Goal: Information Seeking & Learning: Learn about a topic

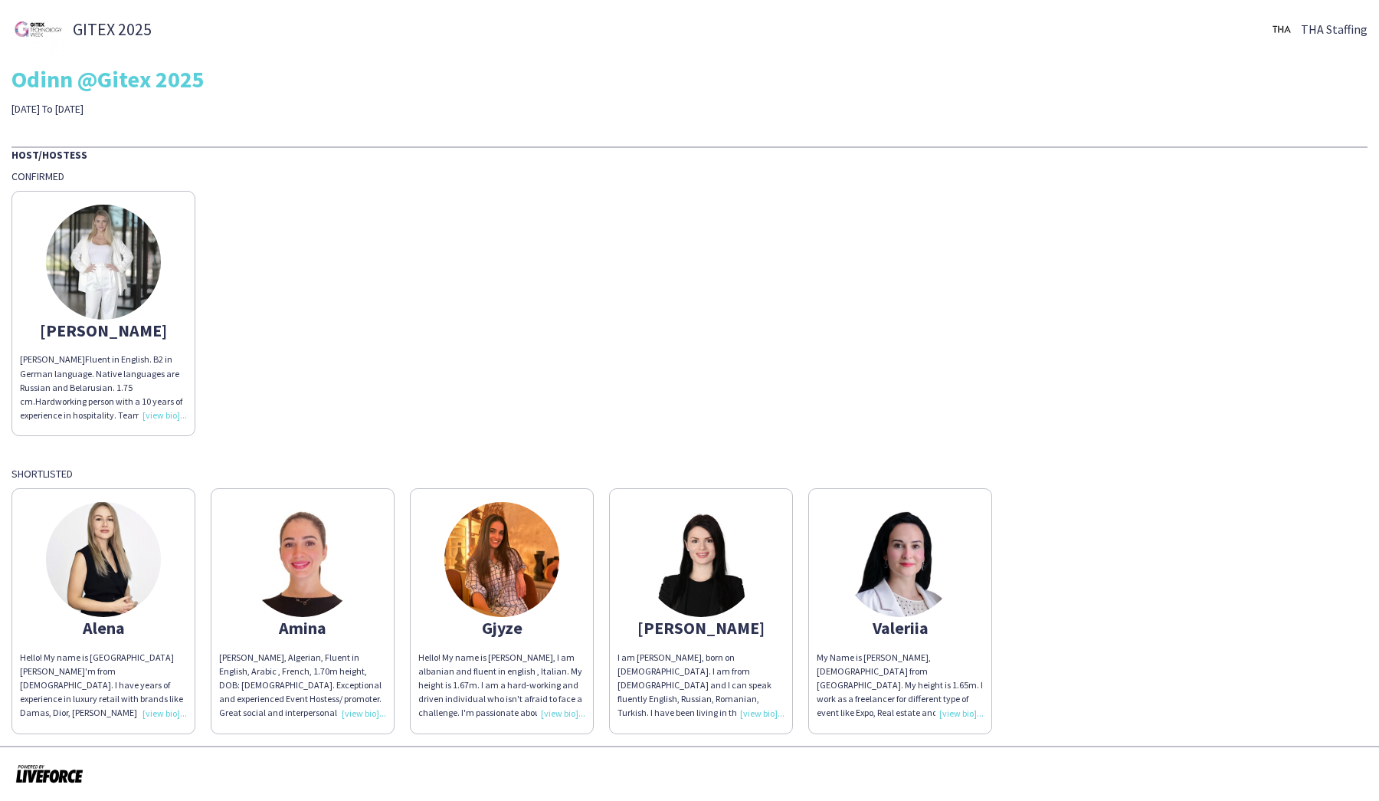
scroll to position [8, 0]
click at [568, 713] on div "Hello! My name is [PERSON_NAME], I am albanian and fluent in english , Italian.…" at bounding box center [501, 686] width 167 height 70
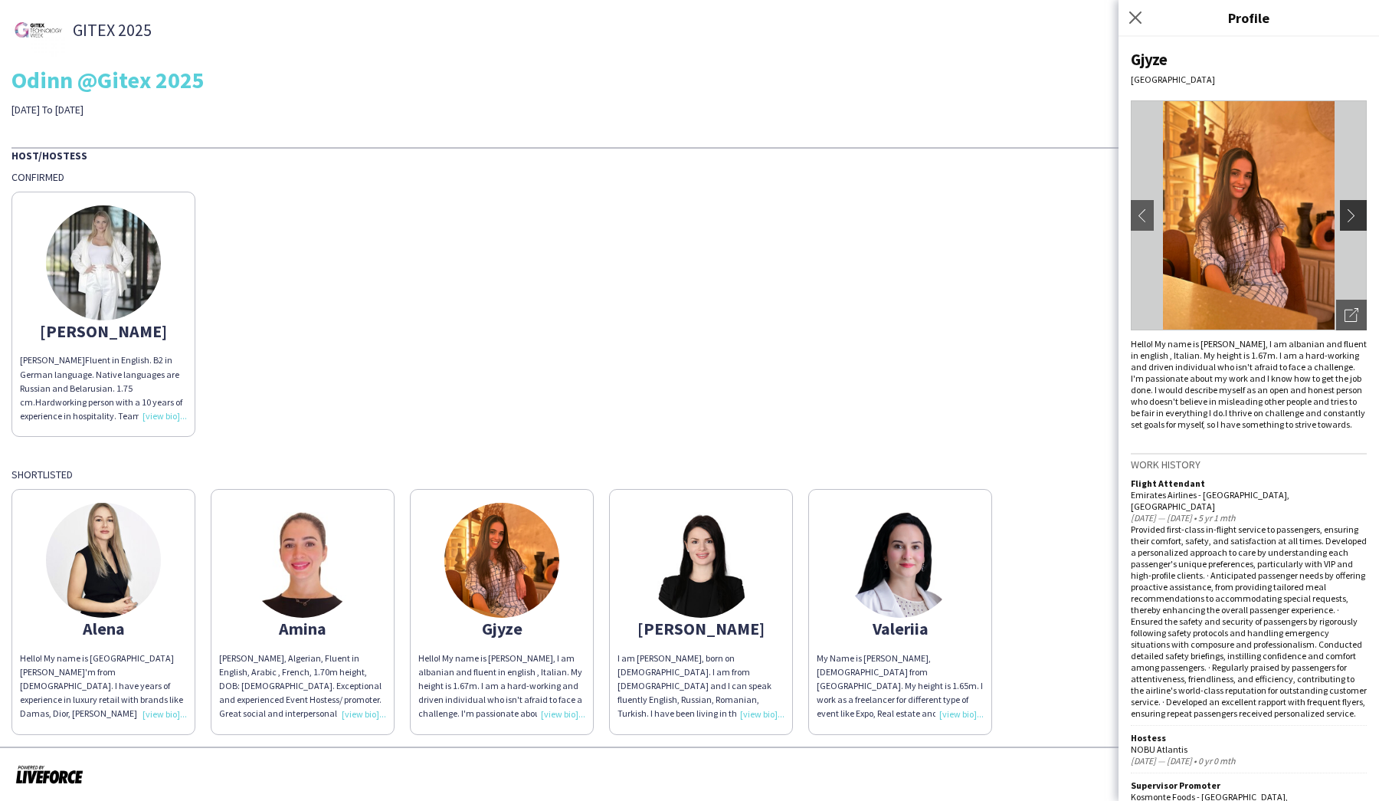
click at [1355, 215] on app-icon "chevron-right" at bounding box center [1355, 215] width 21 height 14
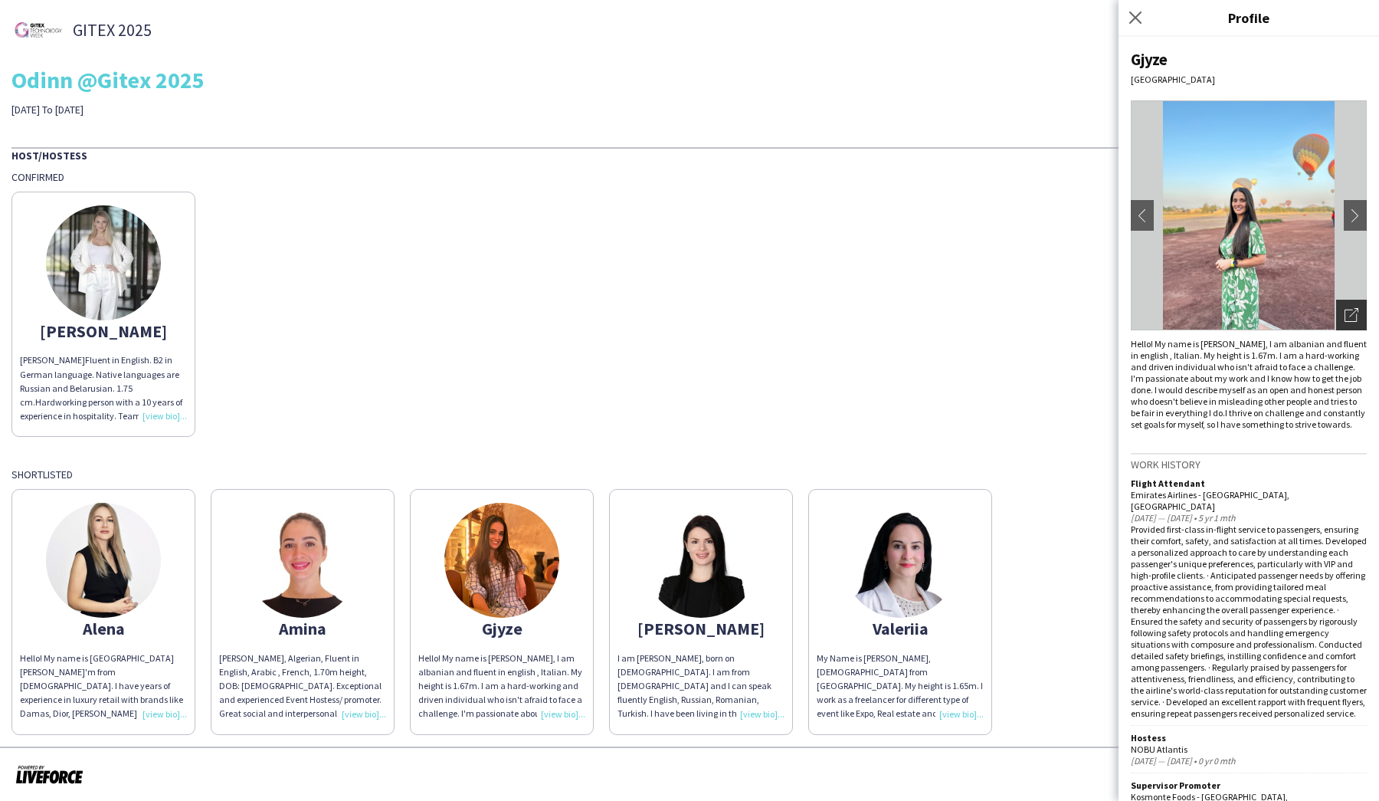
click at [1355, 316] on icon "Open photos pop-in" at bounding box center [1352, 315] width 14 height 14
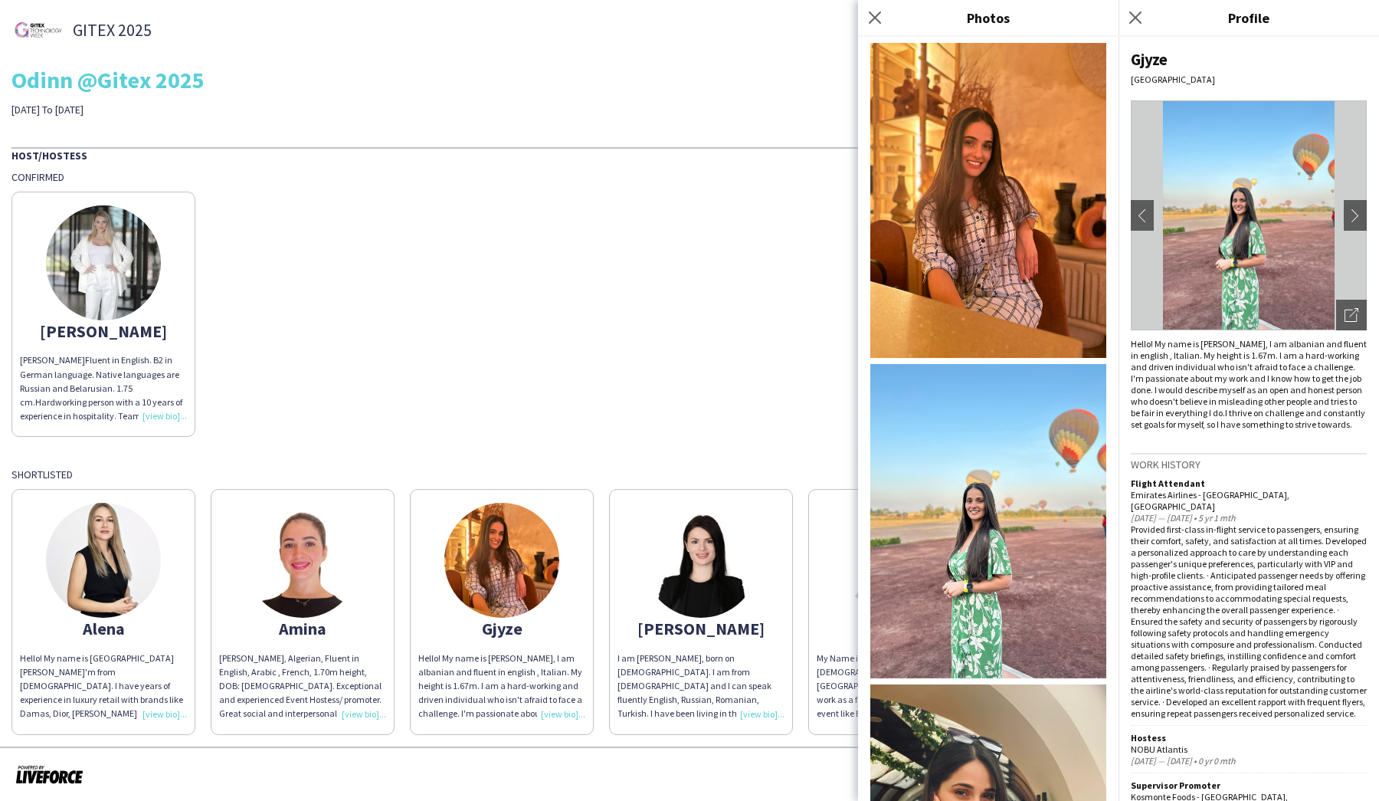
scroll to position [0, 0]
click at [876, 13] on icon "Close pop-in" at bounding box center [874, 17] width 15 height 15
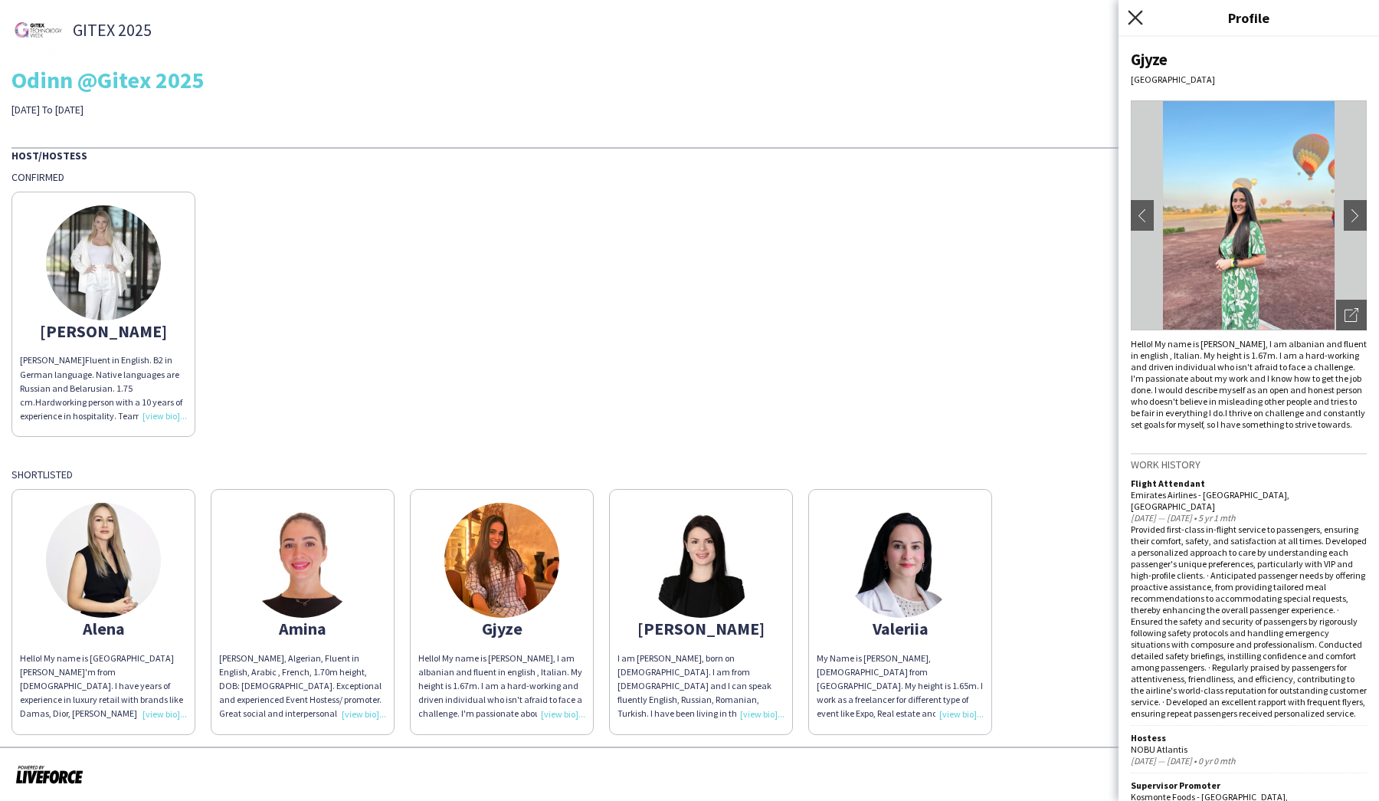
click at [1133, 12] on icon "Close pop-in" at bounding box center [1135, 17] width 15 height 15
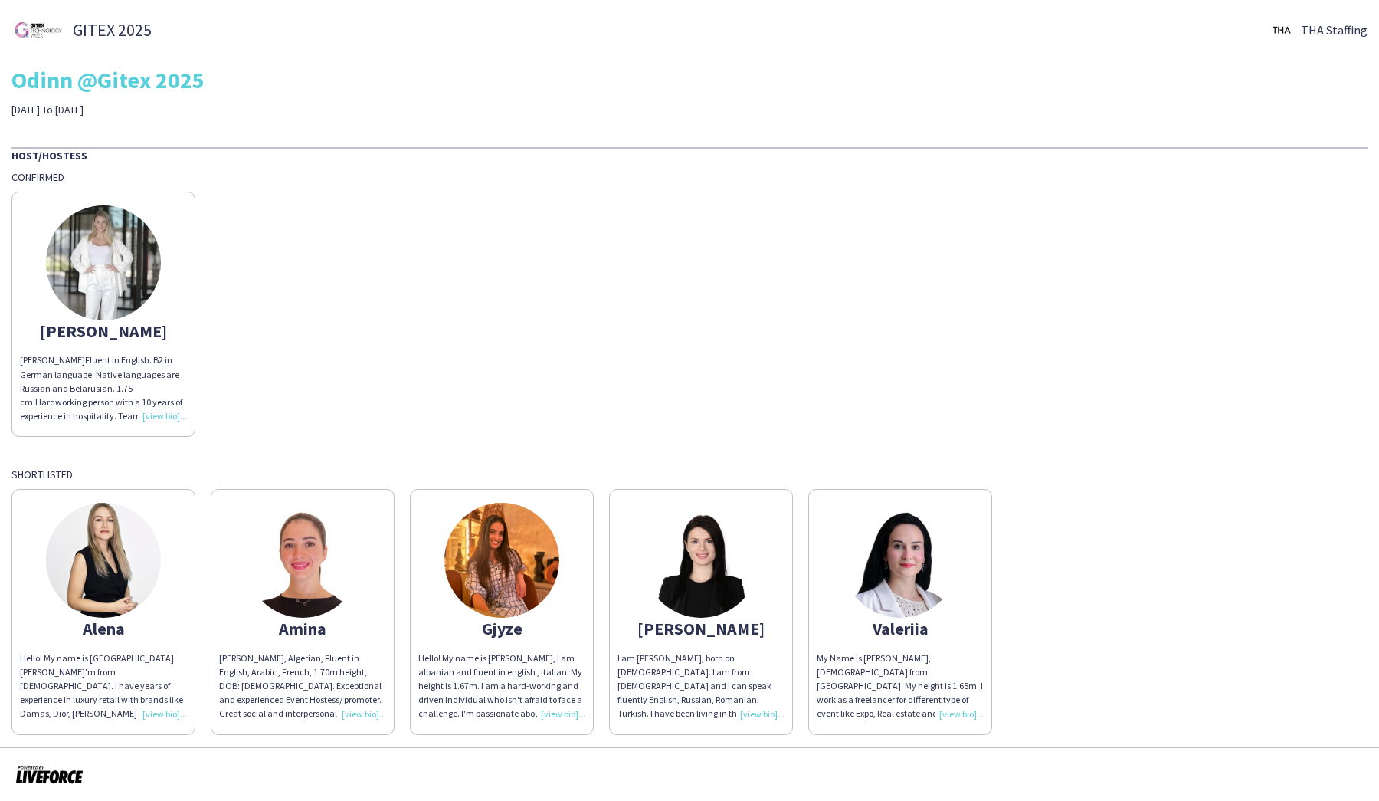
click at [298, 558] on img at bounding box center [302, 560] width 115 height 115
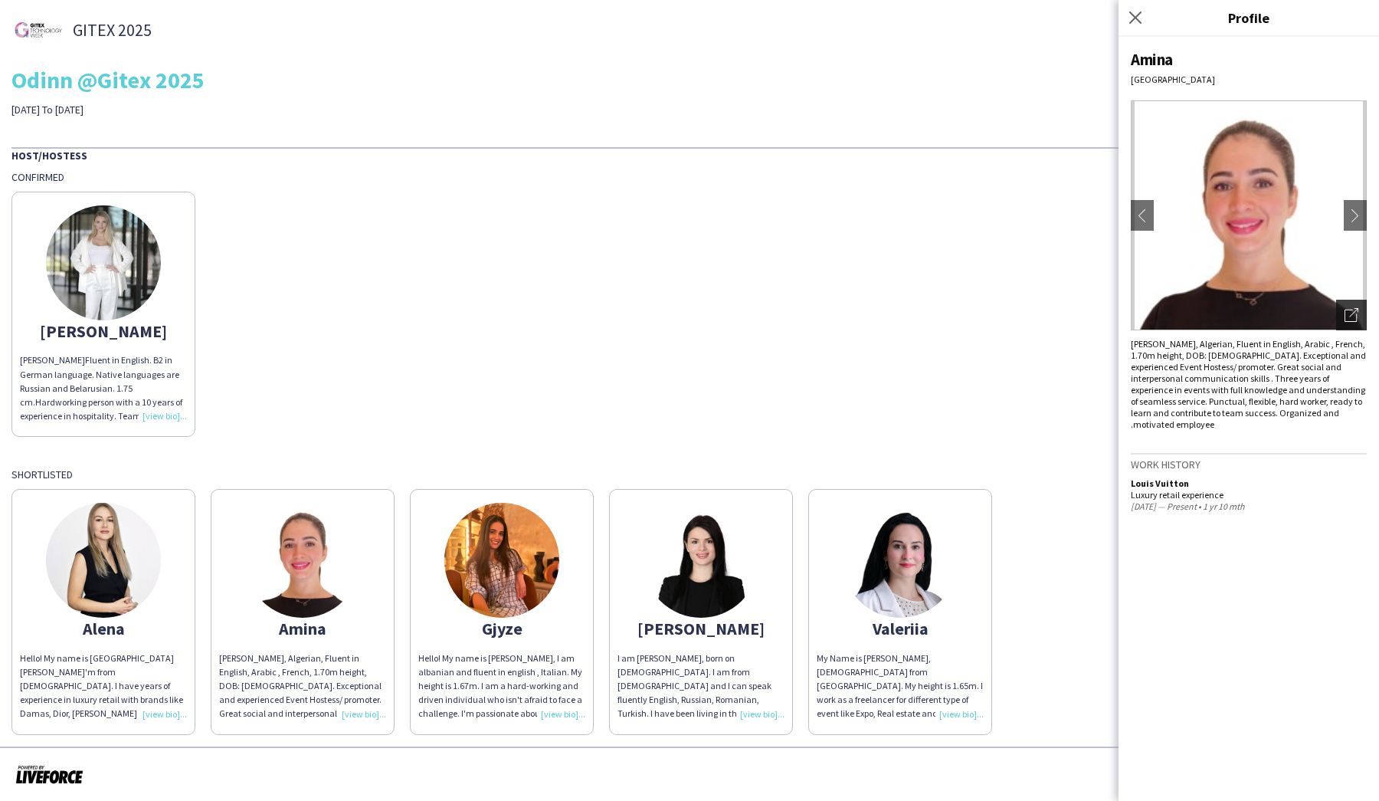
click at [1348, 314] on icon "Open photos pop-in" at bounding box center [1352, 315] width 14 height 14
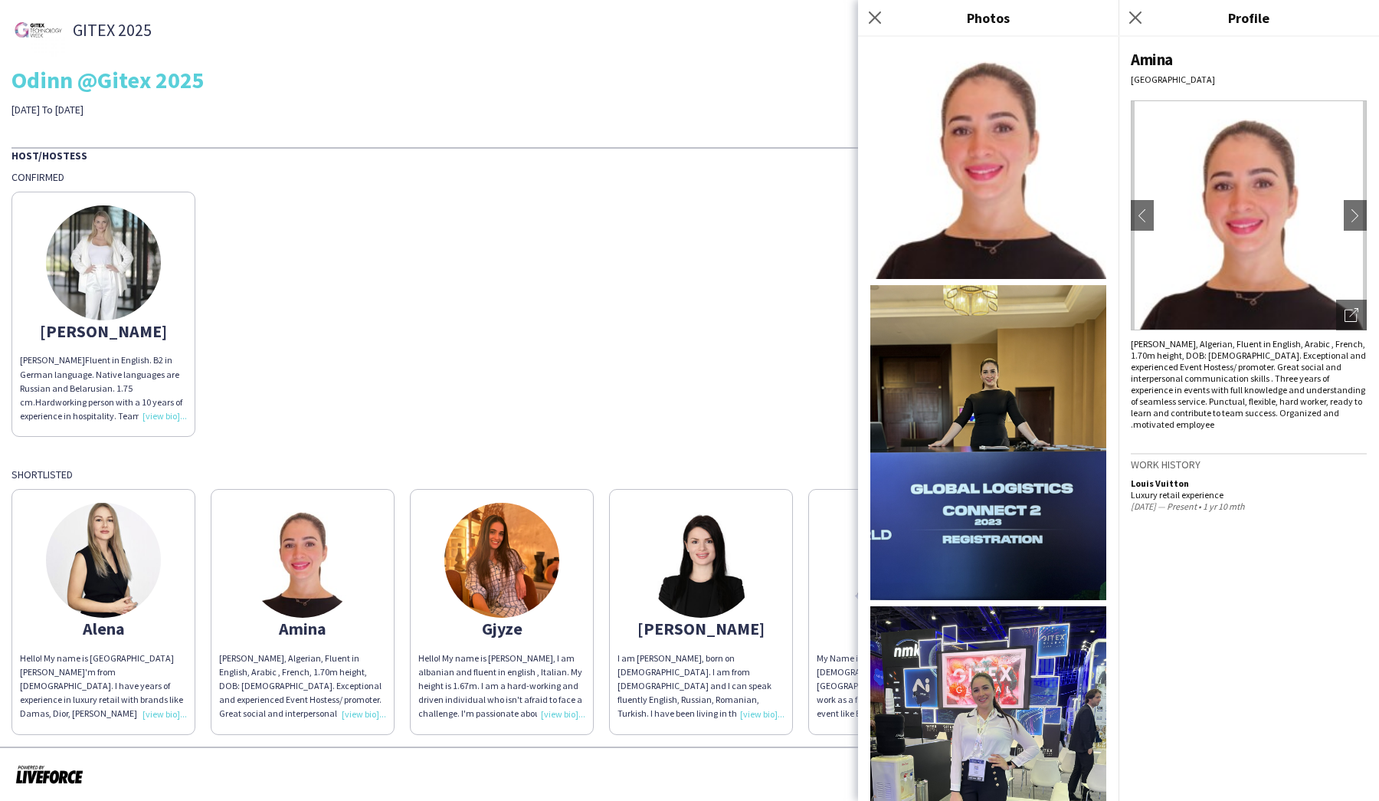
click at [80, 380] on div "[PERSON_NAME] Fluent in English. B2 in German language. Native languages are Ru…" at bounding box center [103, 388] width 167 height 70
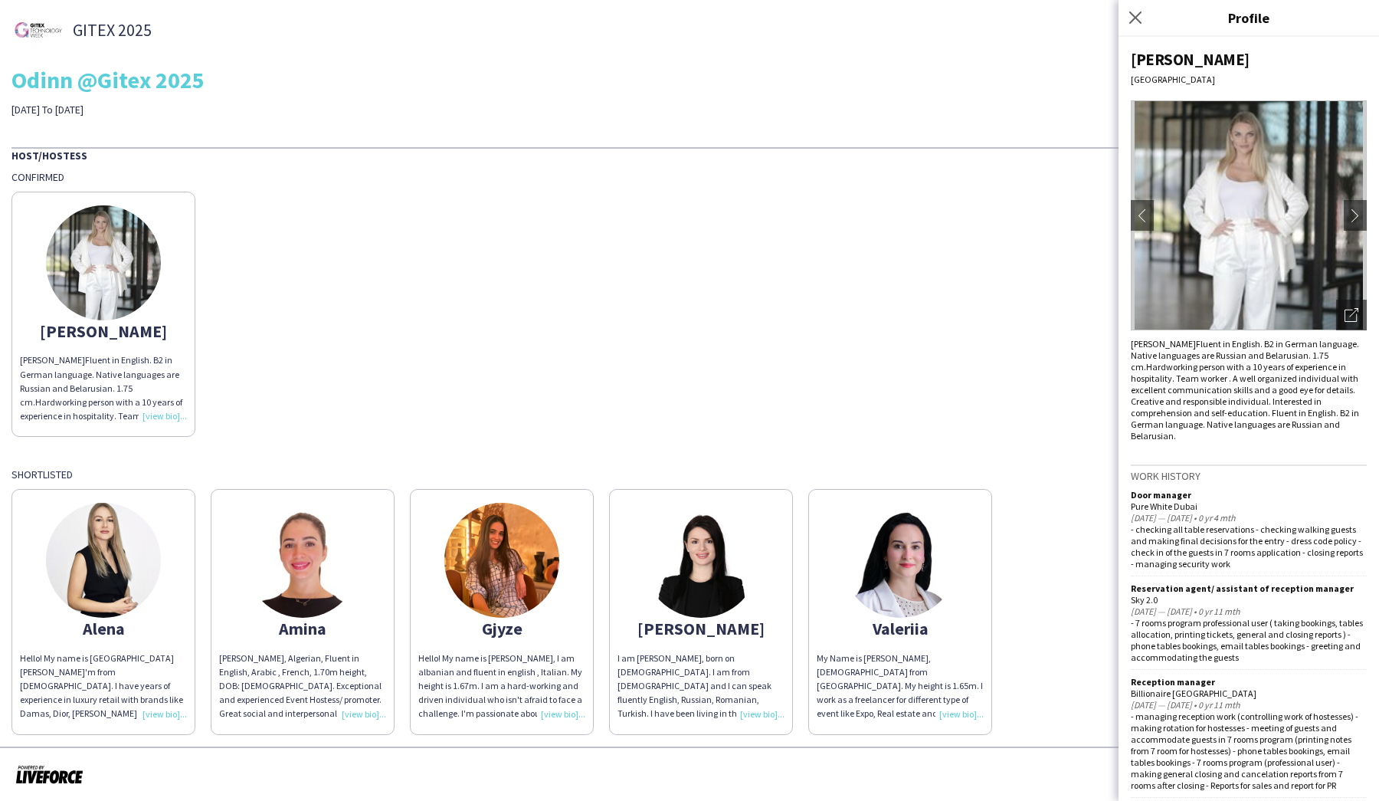
click at [80, 387] on span "Fluent in English. B2 in German language. Native languages are Russian and Bela…" at bounding box center [99, 381] width 159 height 54
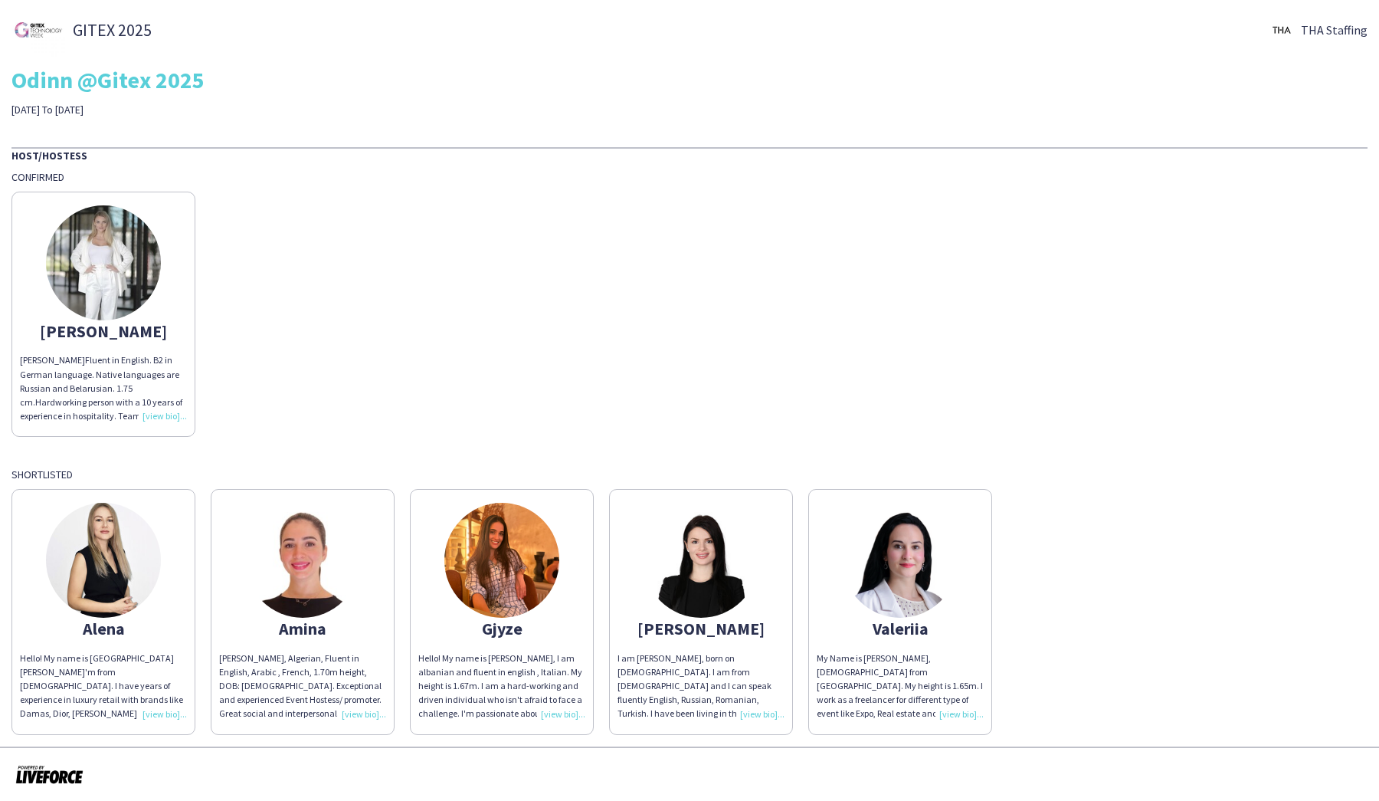
click at [80, 387] on span "Fluent in English. B2 in German language. Native languages are Russian and Bela…" at bounding box center [99, 381] width 159 height 54
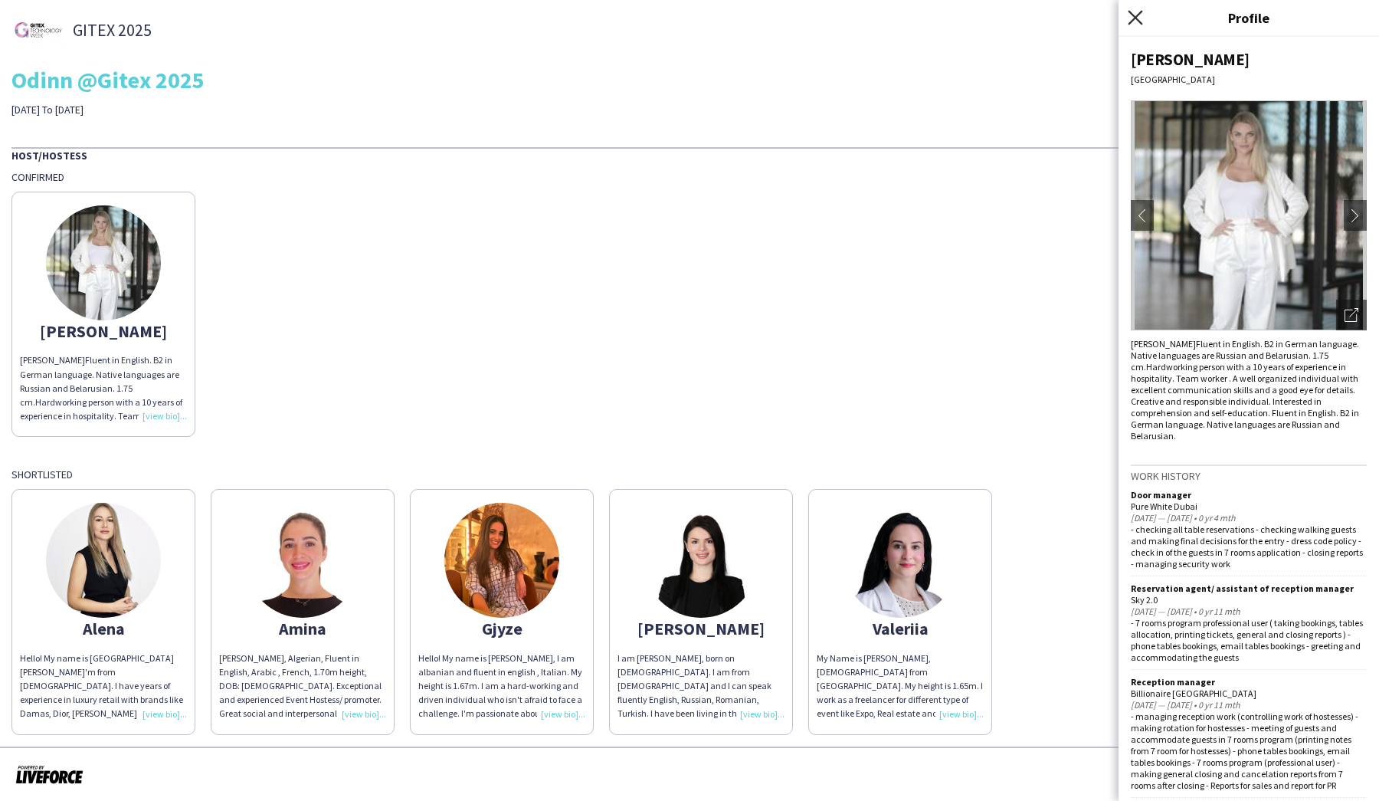
click at [1139, 15] on icon at bounding box center [1135, 17] width 15 height 15
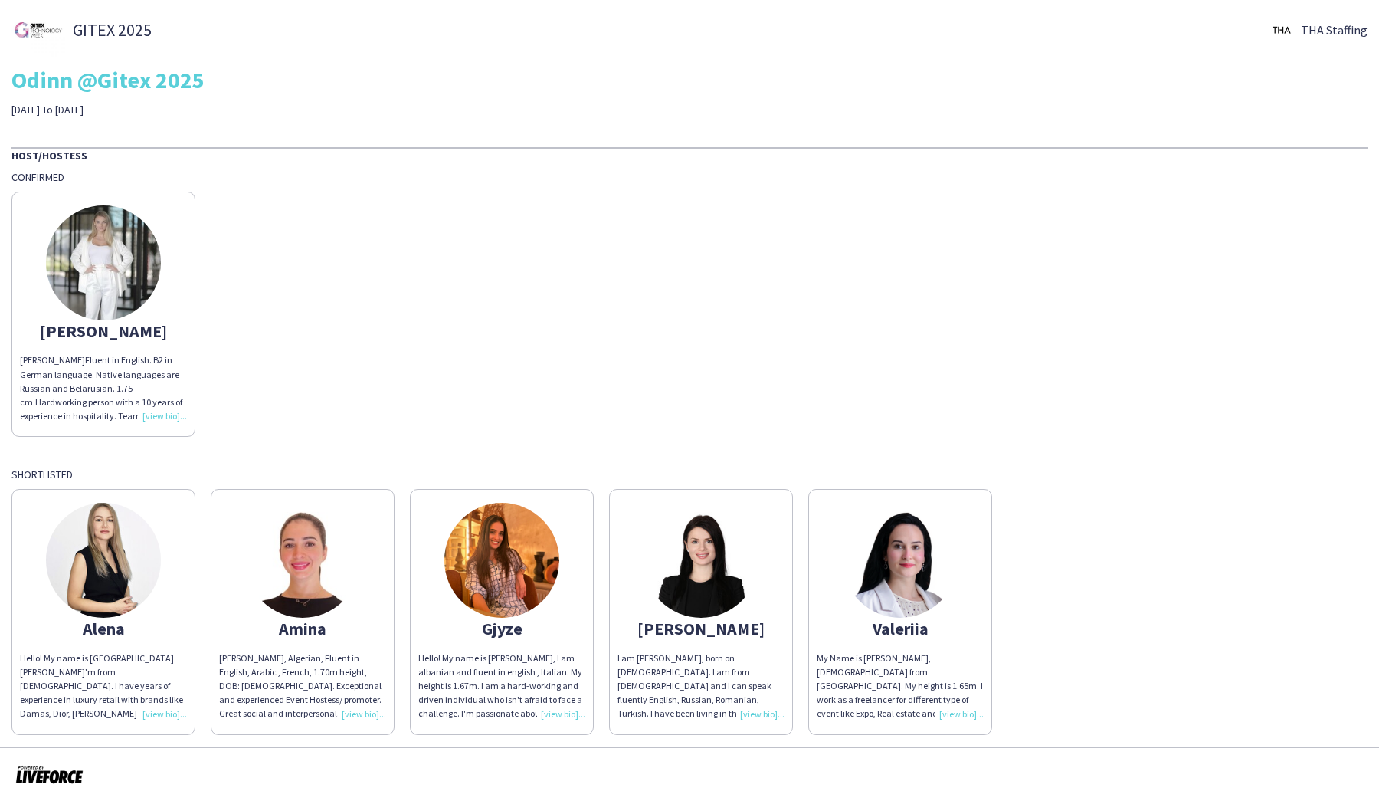
click at [507, 568] on img at bounding box center [501, 560] width 115 height 115
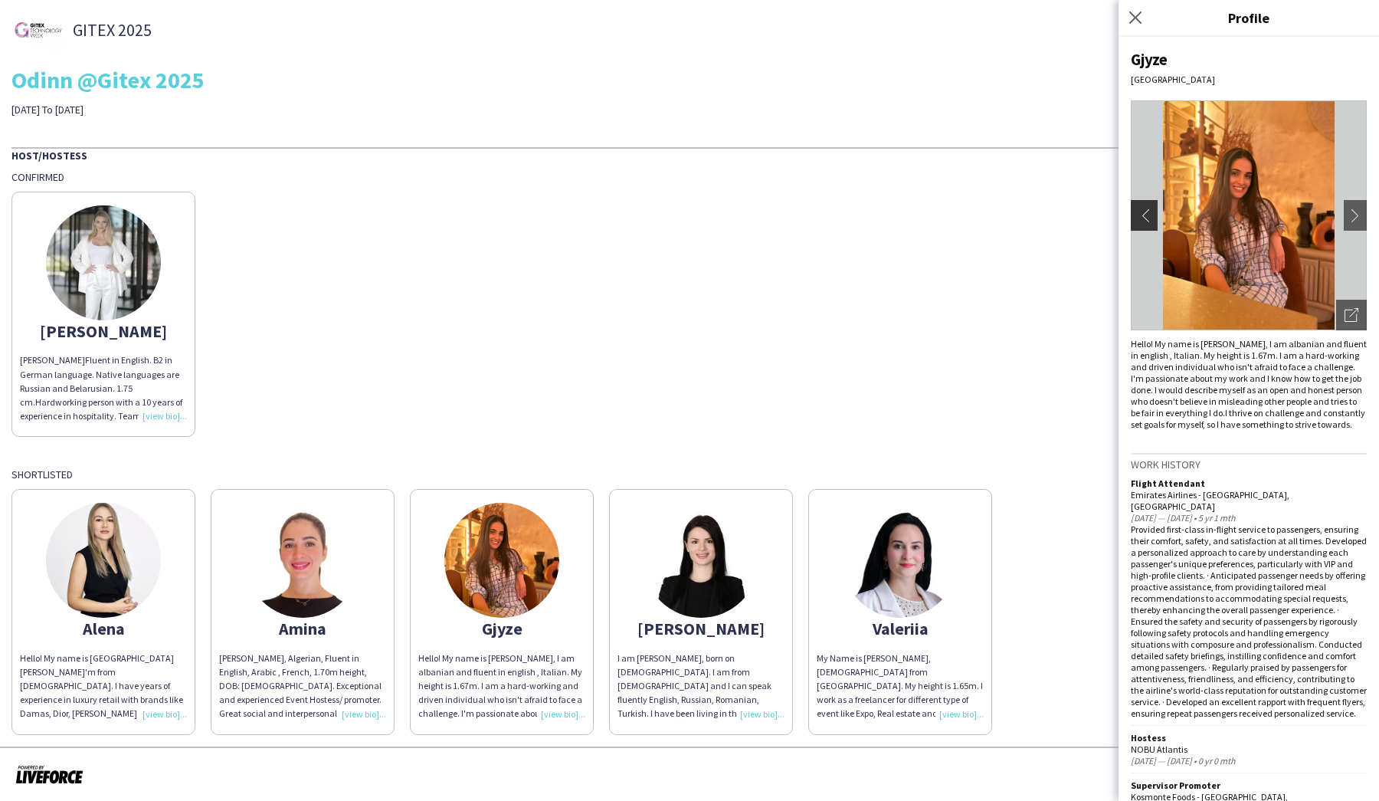
click at [1149, 218] on app-icon "chevron-left" at bounding box center [1142, 215] width 21 height 14
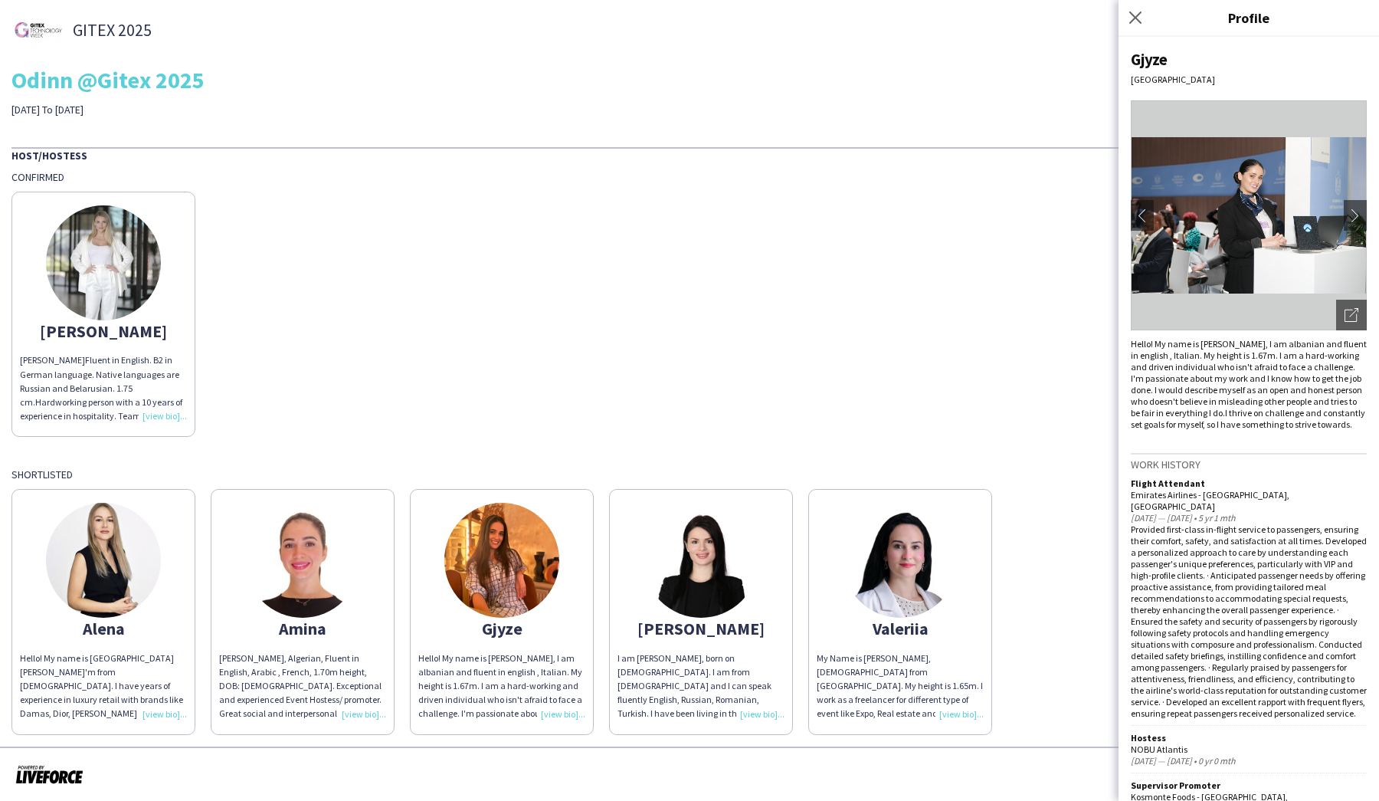
click at [1287, 226] on img at bounding box center [1249, 215] width 236 height 230
click at [1351, 319] on icon "Open photos pop-in" at bounding box center [1352, 315] width 14 height 14
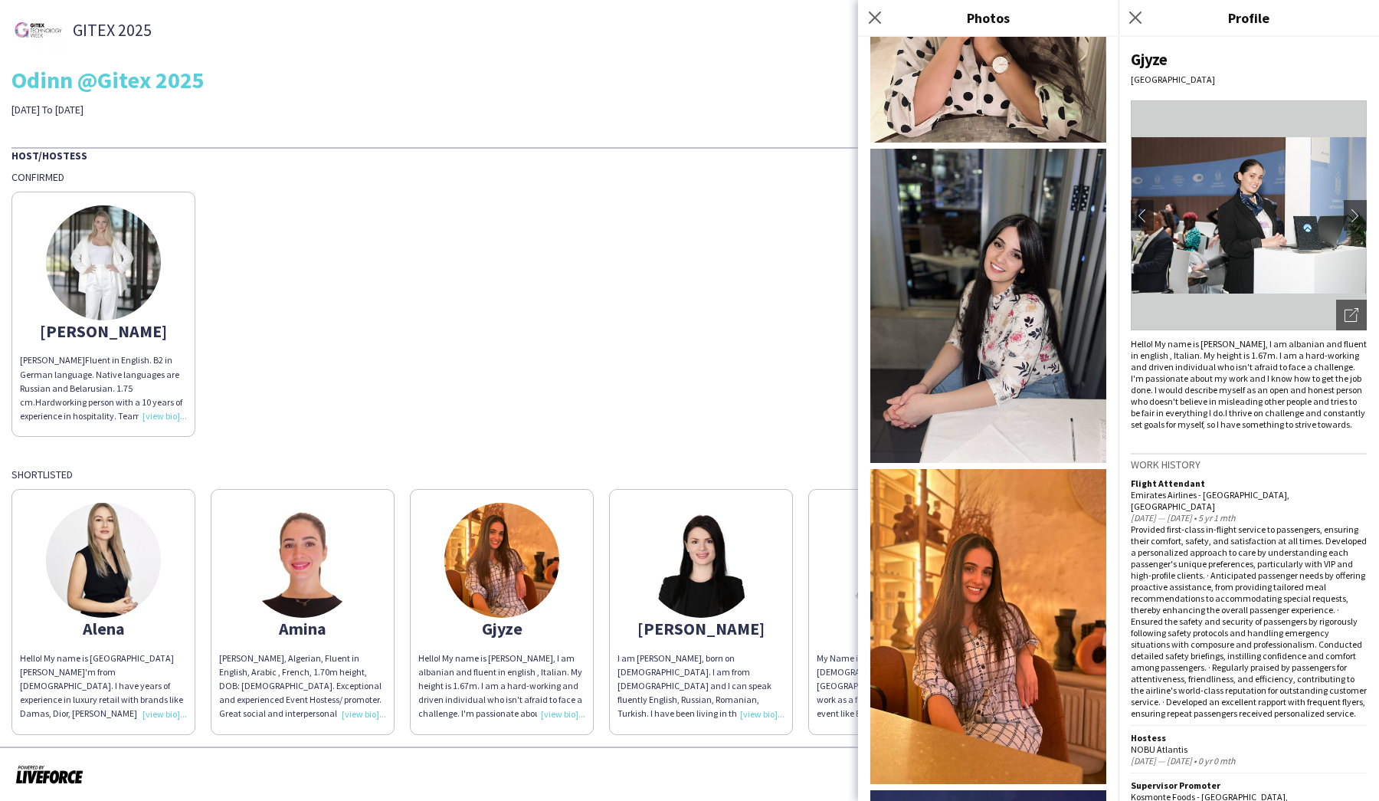
scroll to position [1158, 0]
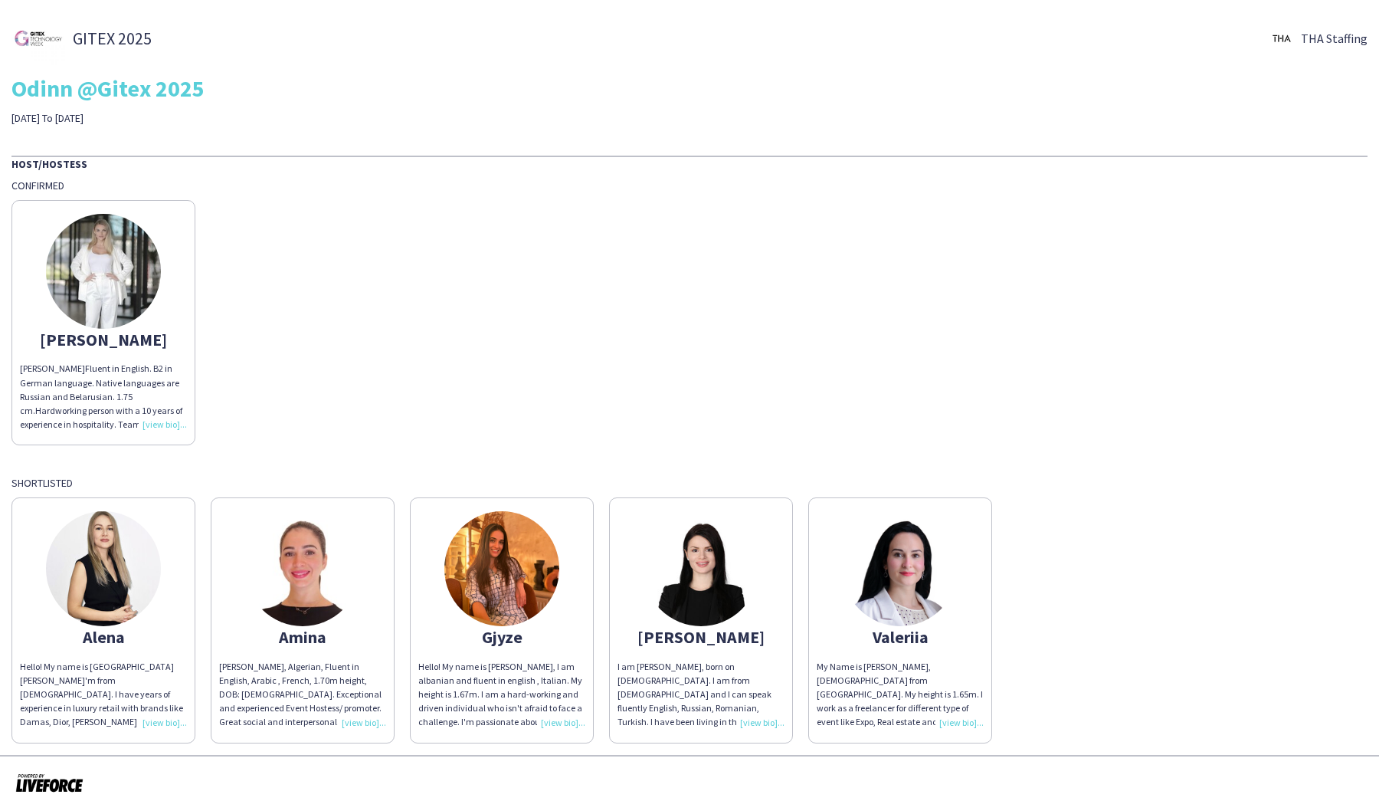
click at [86, 253] on img at bounding box center [103, 271] width 115 height 115
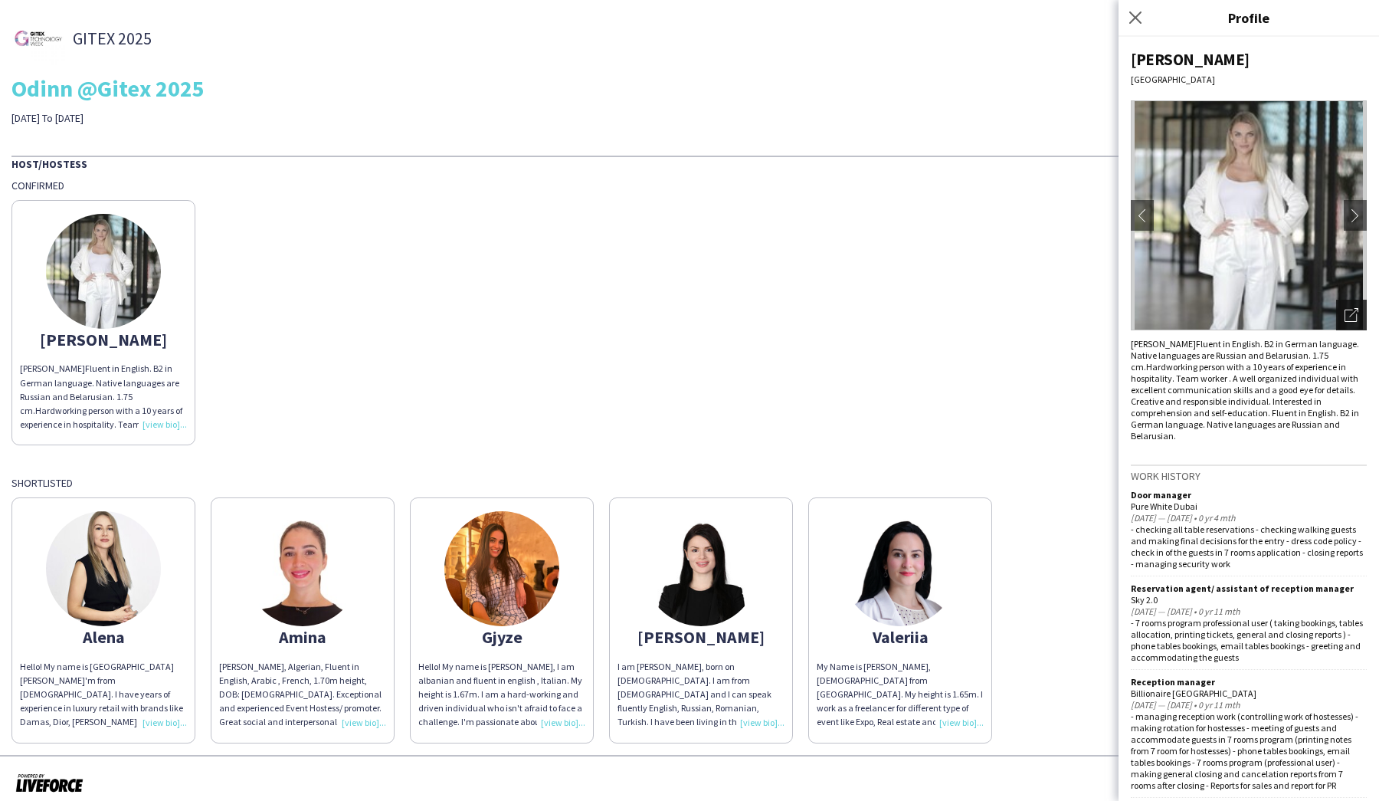
click at [1343, 314] on div "Open photos pop-in" at bounding box center [1351, 315] width 31 height 31
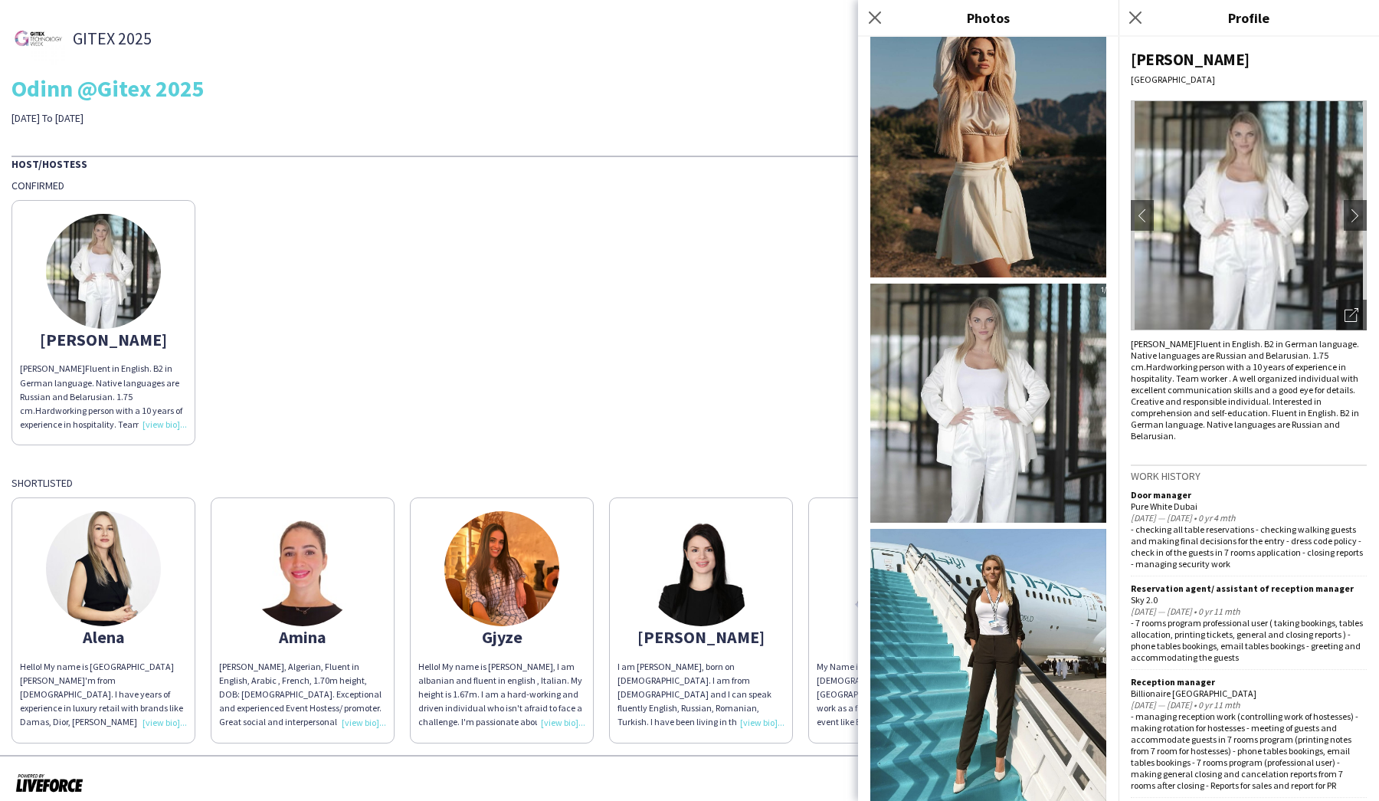
scroll to position [2268, 0]
click at [993, 608] on img at bounding box center [988, 665] width 236 height 272
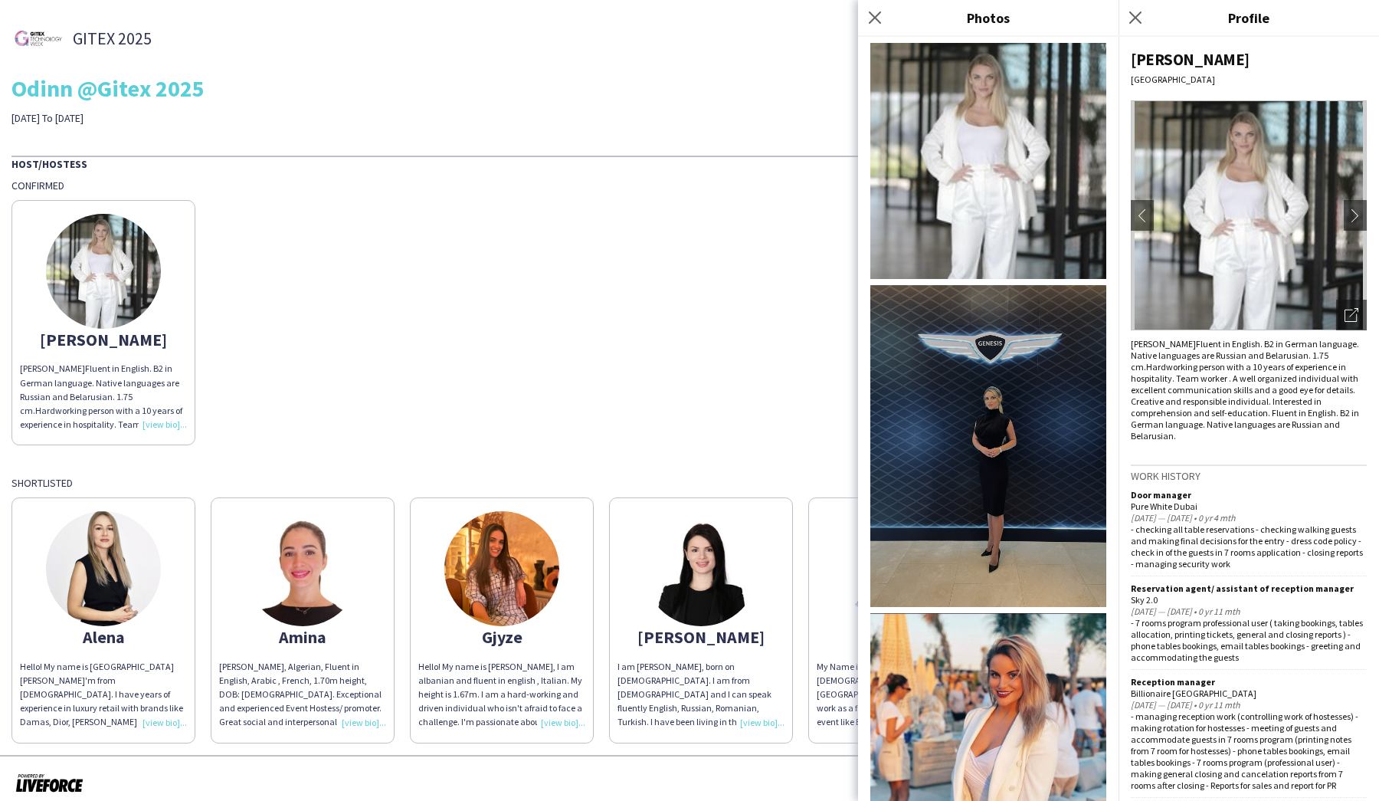
scroll to position [0, 0]
click at [1004, 434] on img at bounding box center [988, 446] width 236 height 322
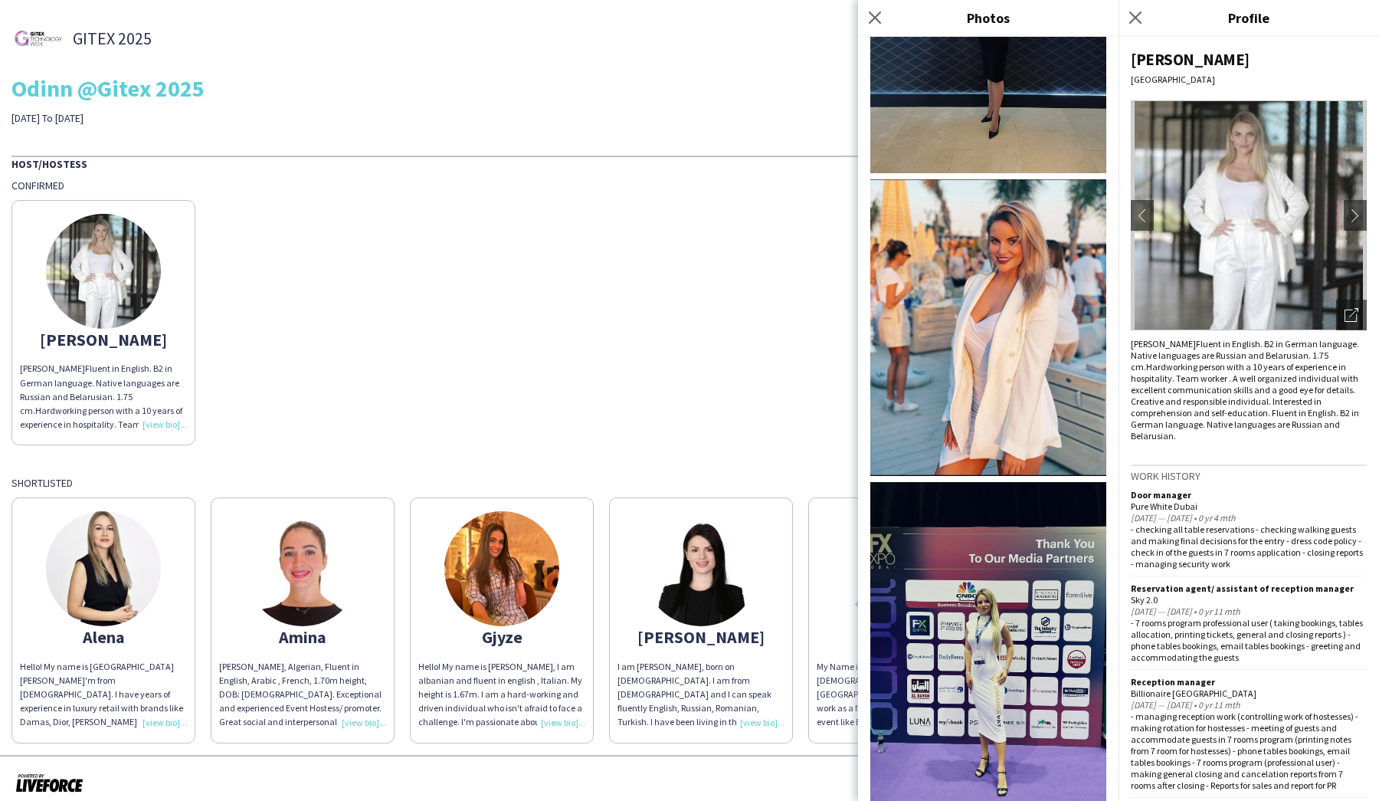
scroll to position [522, 0]
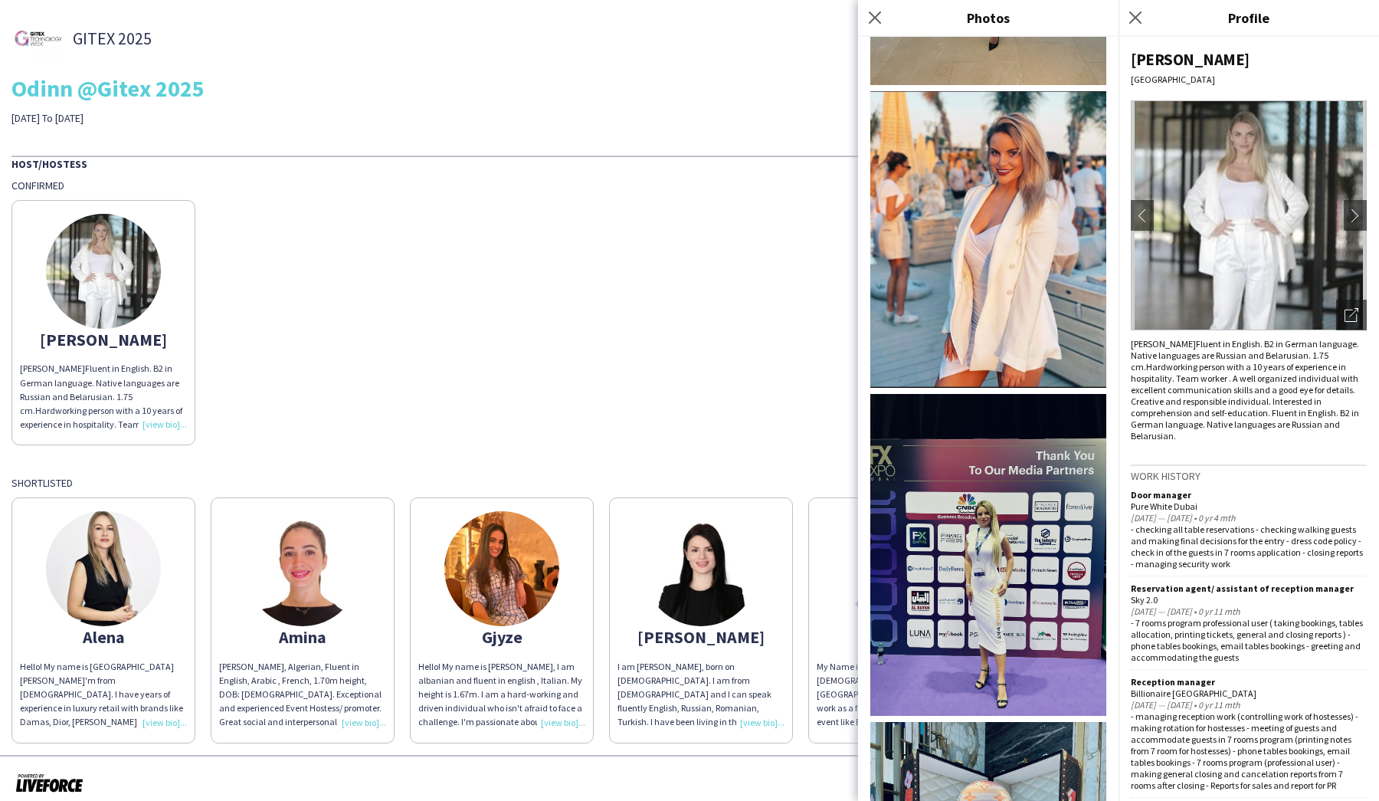
click at [984, 208] on img at bounding box center [988, 239] width 236 height 297
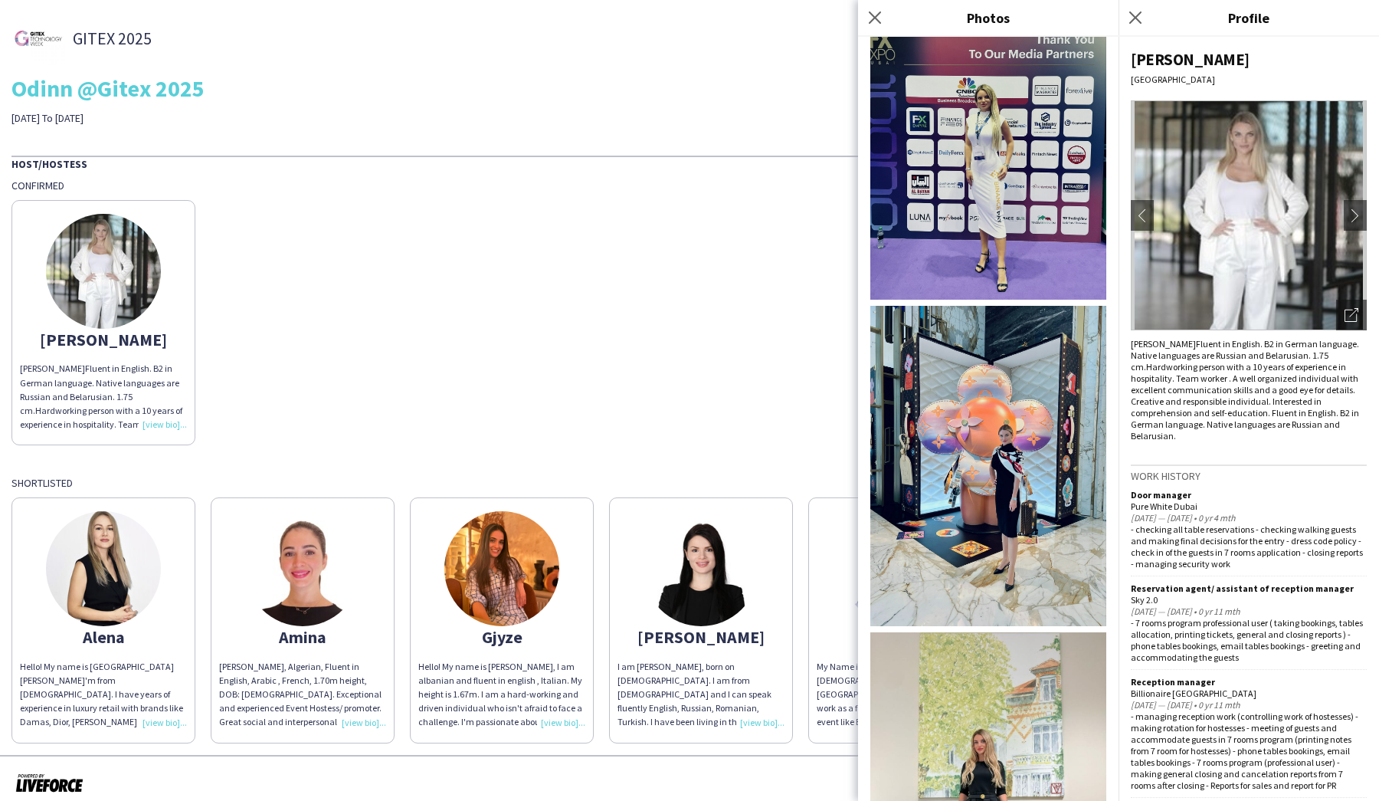
scroll to position [943, 0]
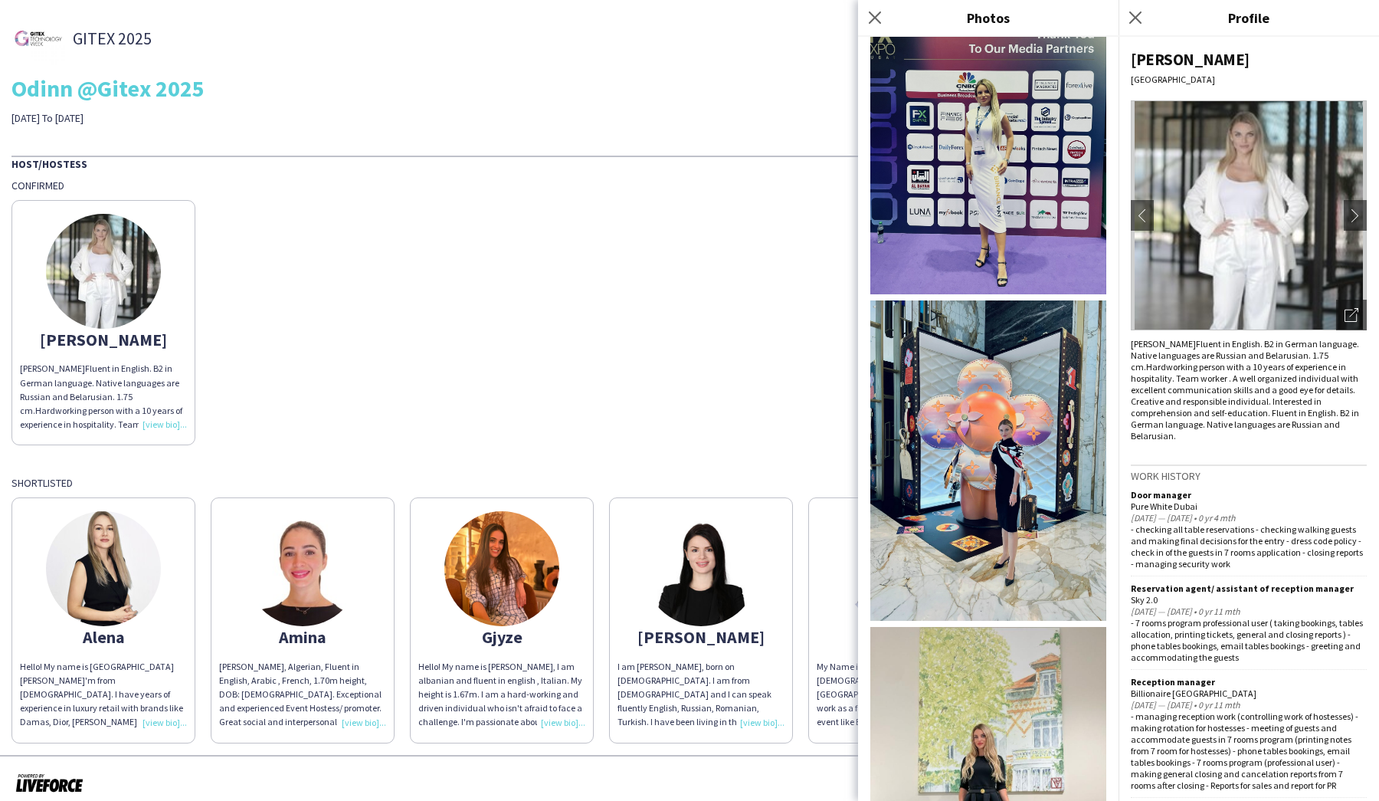
click at [1014, 484] on img at bounding box center [988, 459] width 236 height 319
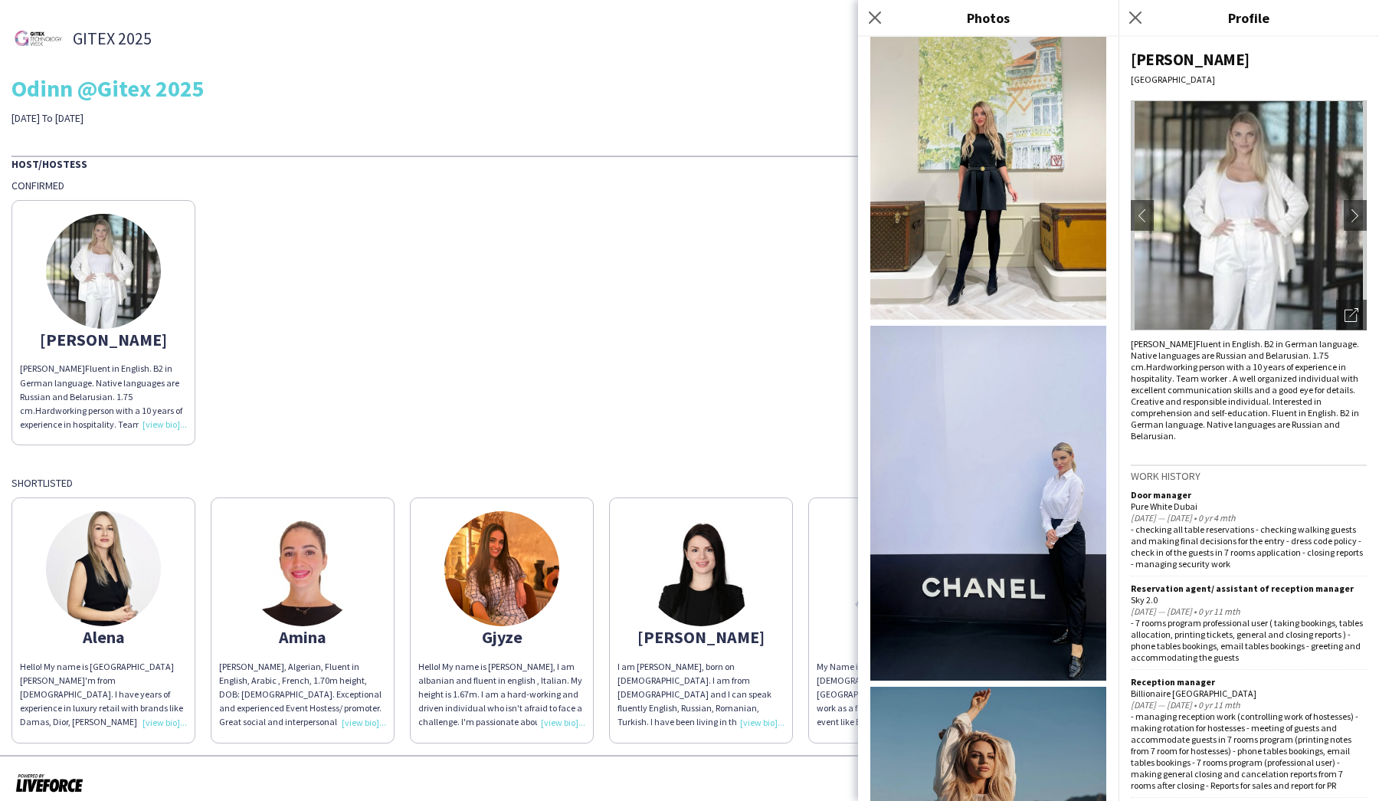
scroll to position [1600, 0]
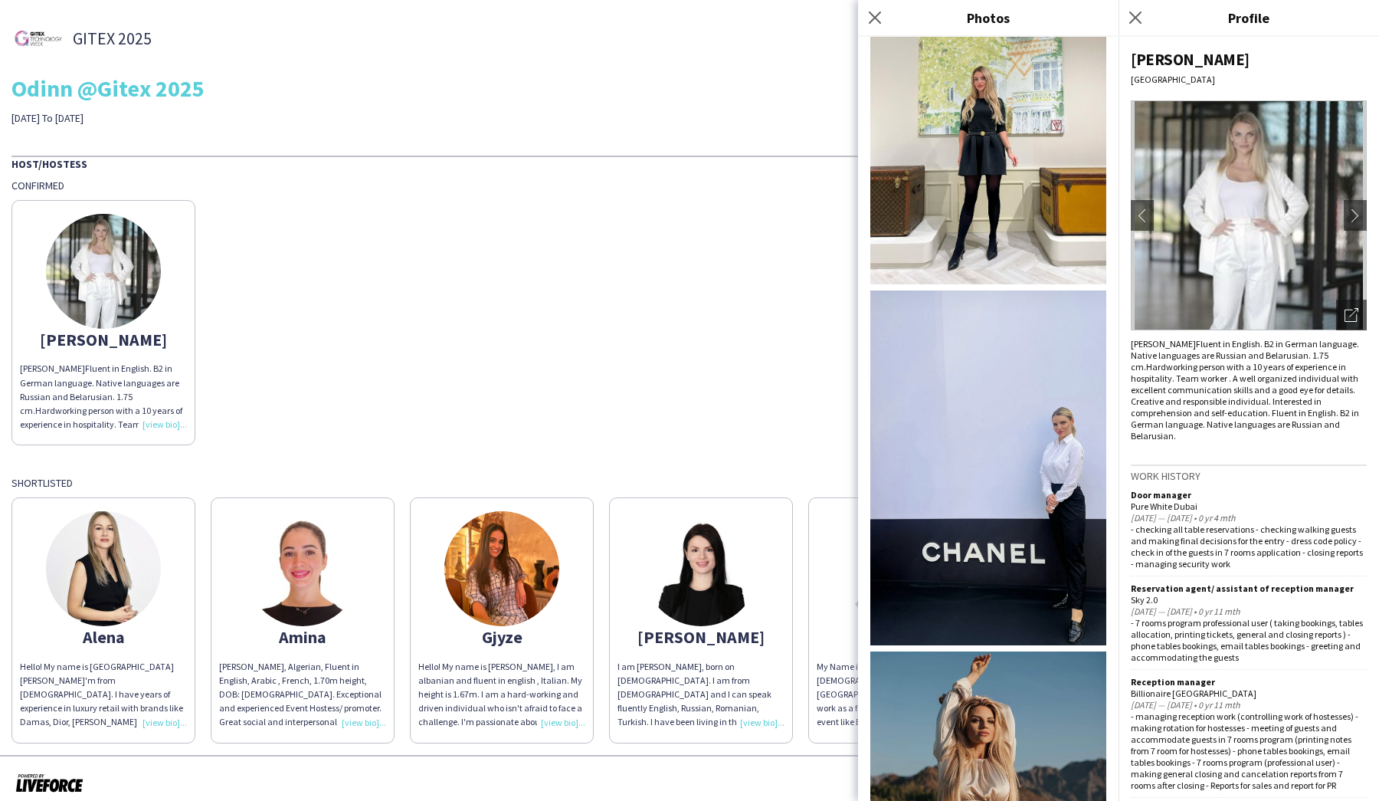
click at [1030, 523] on img at bounding box center [988, 467] width 236 height 355
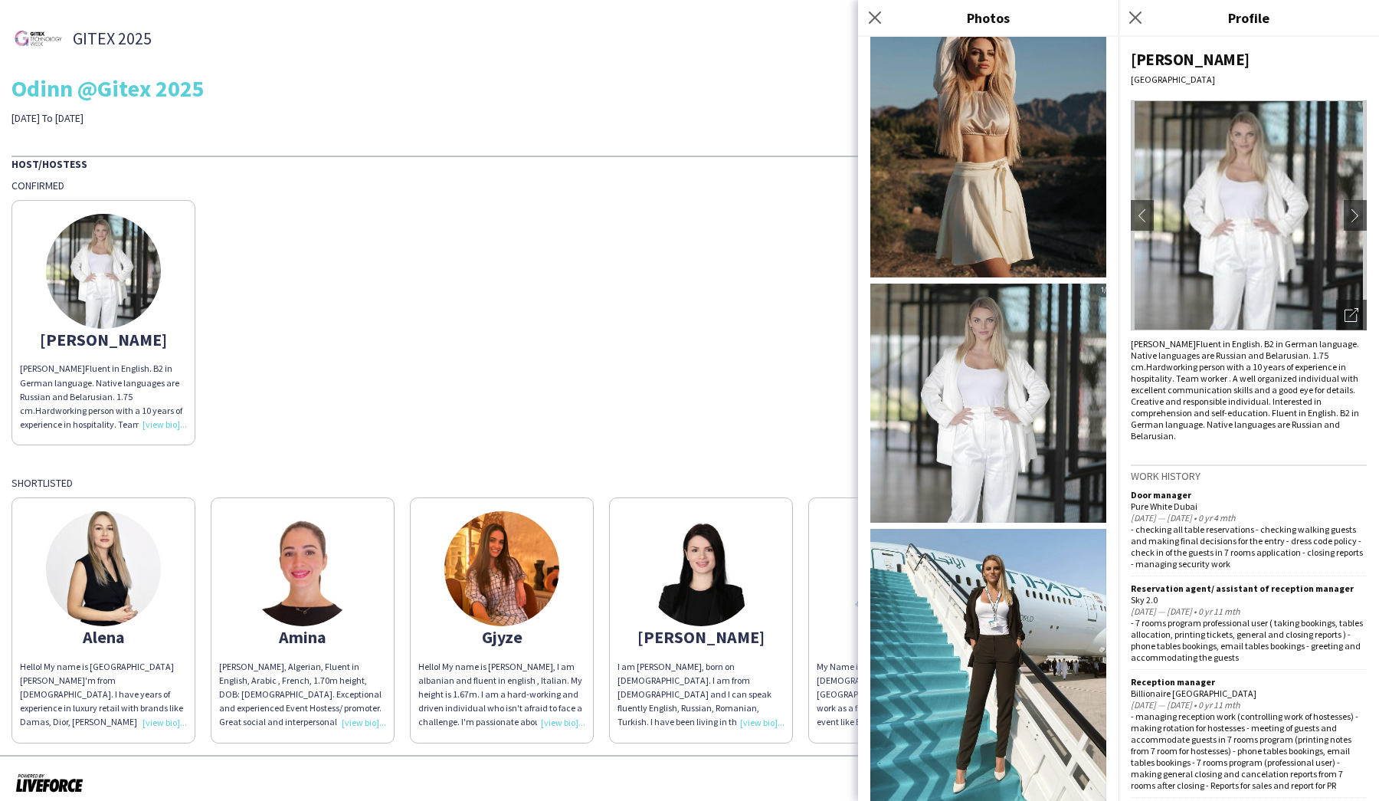
scroll to position [2268, 0]
click at [992, 663] on img at bounding box center [988, 665] width 236 height 272
click at [876, 16] on icon at bounding box center [874, 17] width 15 height 15
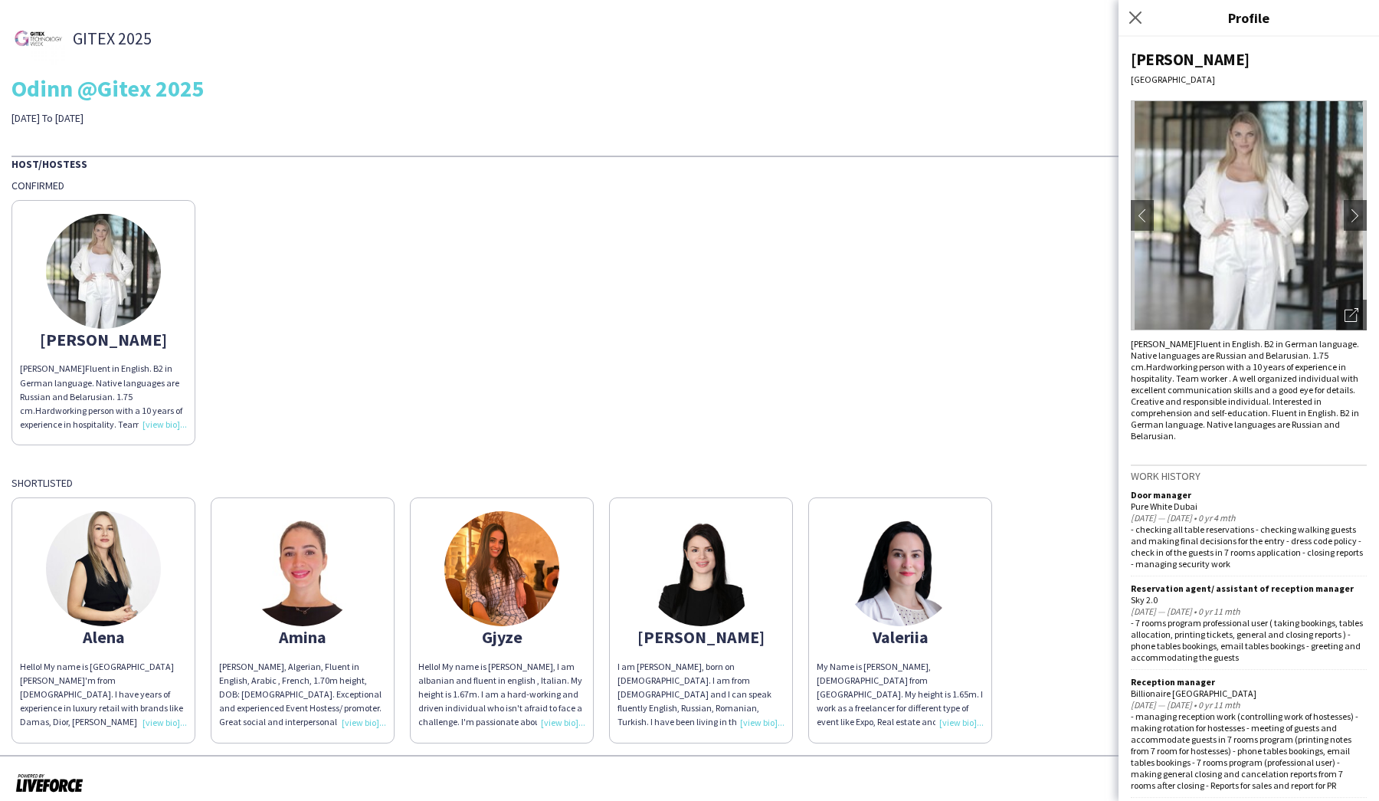
click at [492, 579] on img at bounding box center [501, 568] width 115 height 115
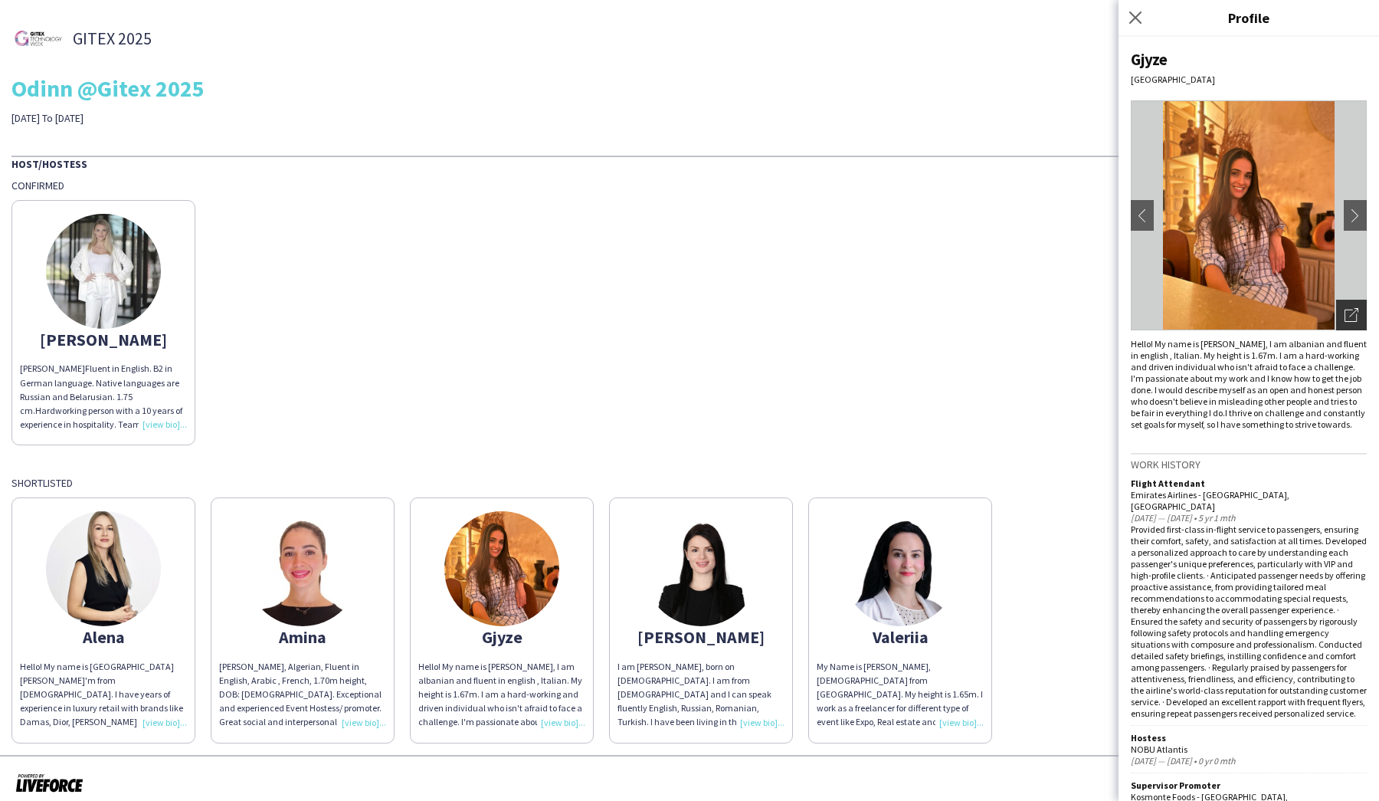
click at [1351, 313] on icon "Open photos pop-in" at bounding box center [1352, 315] width 14 height 14
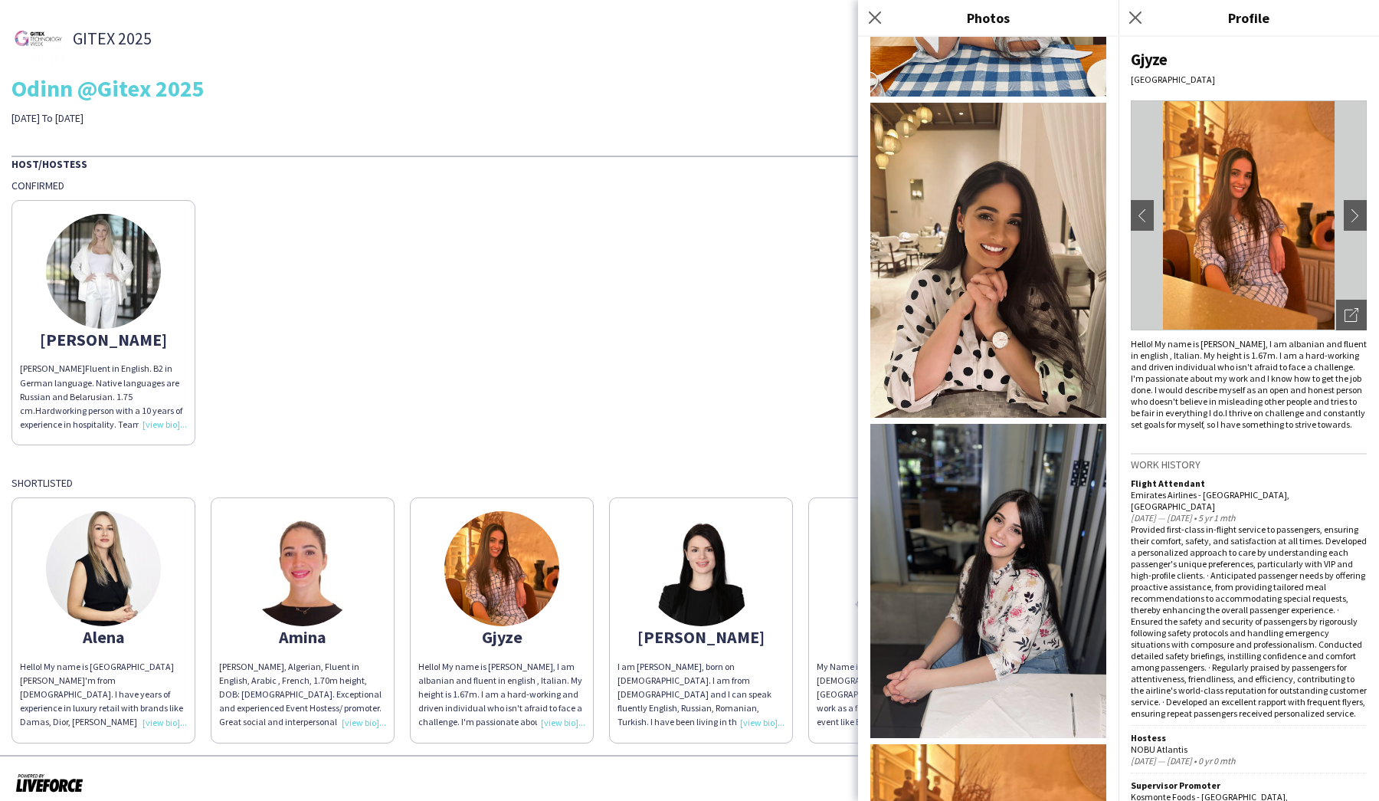
scroll to position [910, 0]
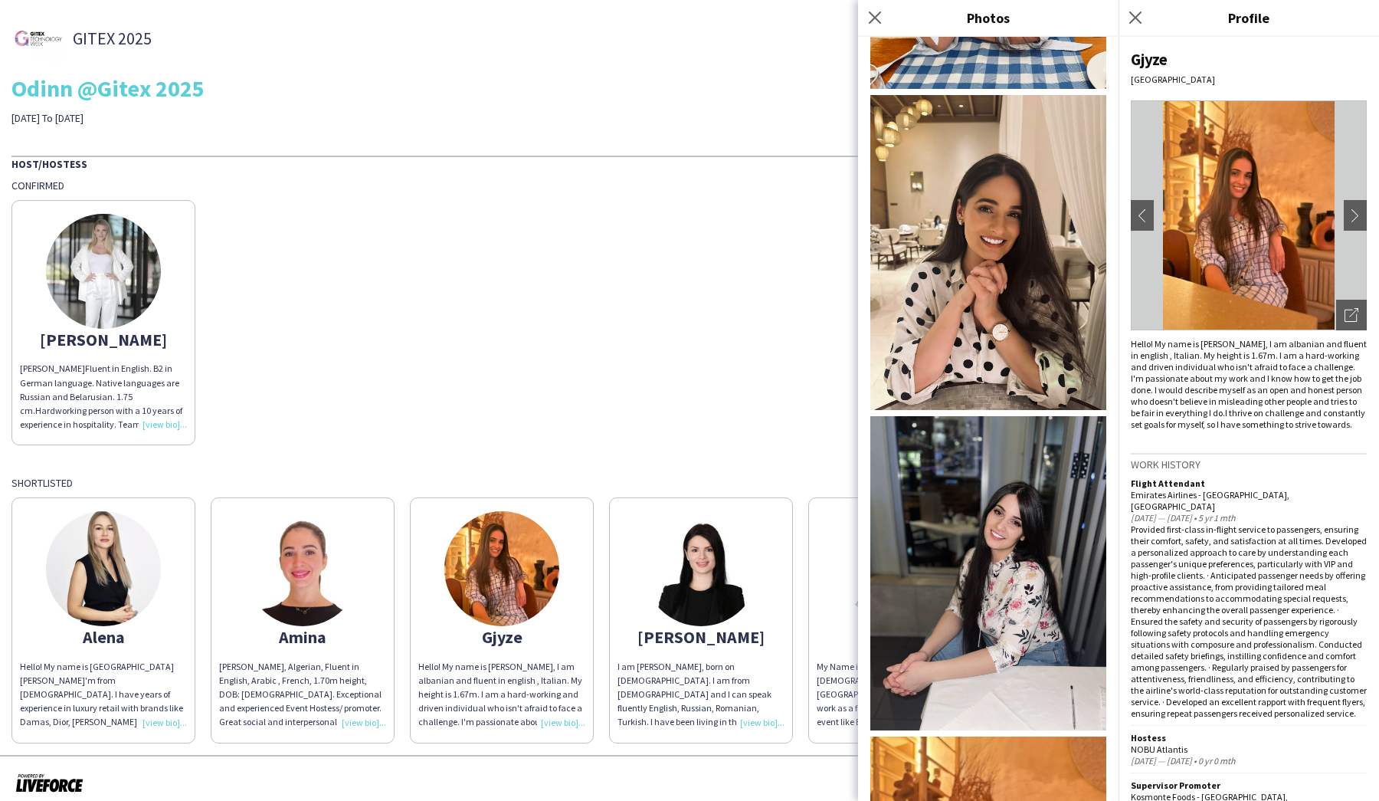
click at [988, 357] on img at bounding box center [988, 252] width 236 height 315
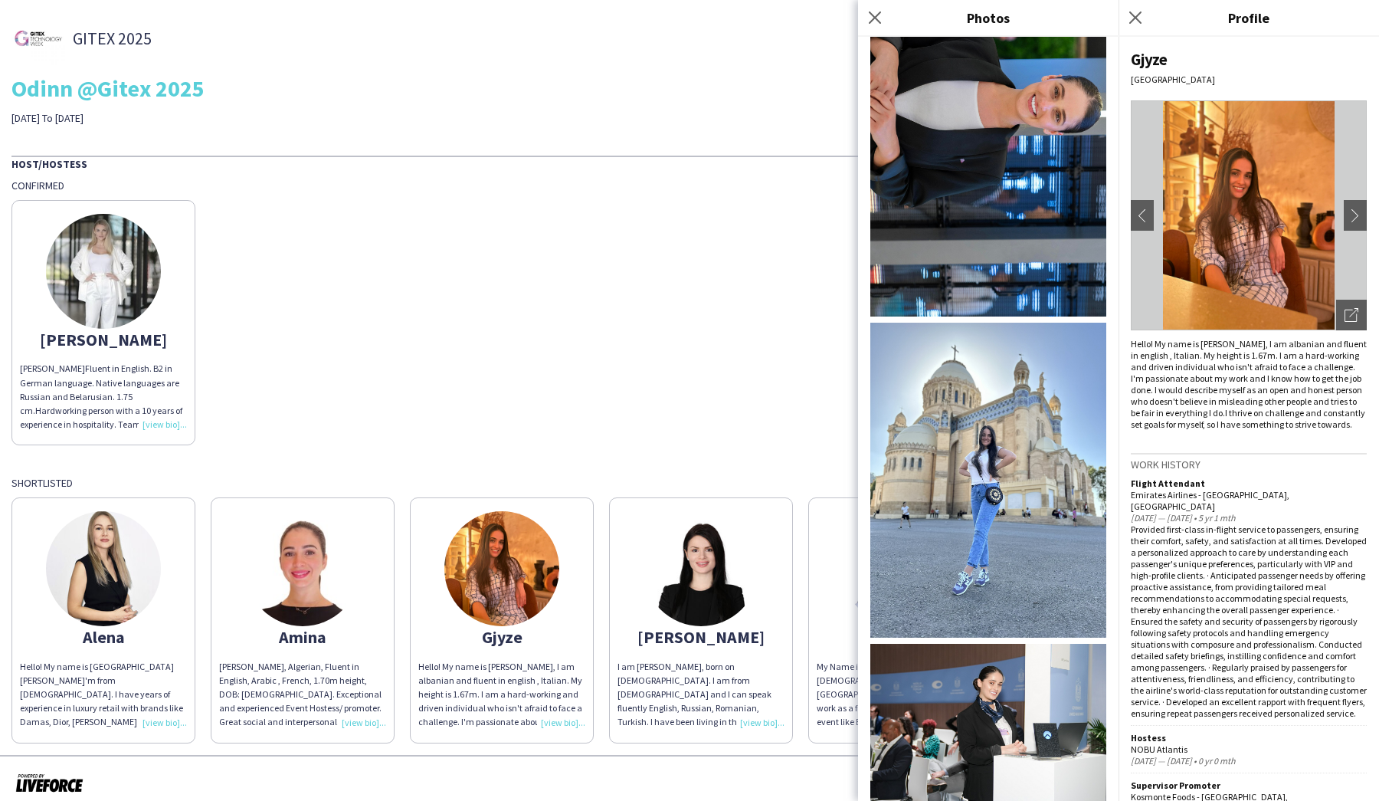
scroll to position [0, 0]
click at [1138, 19] on icon at bounding box center [1135, 17] width 15 height 15
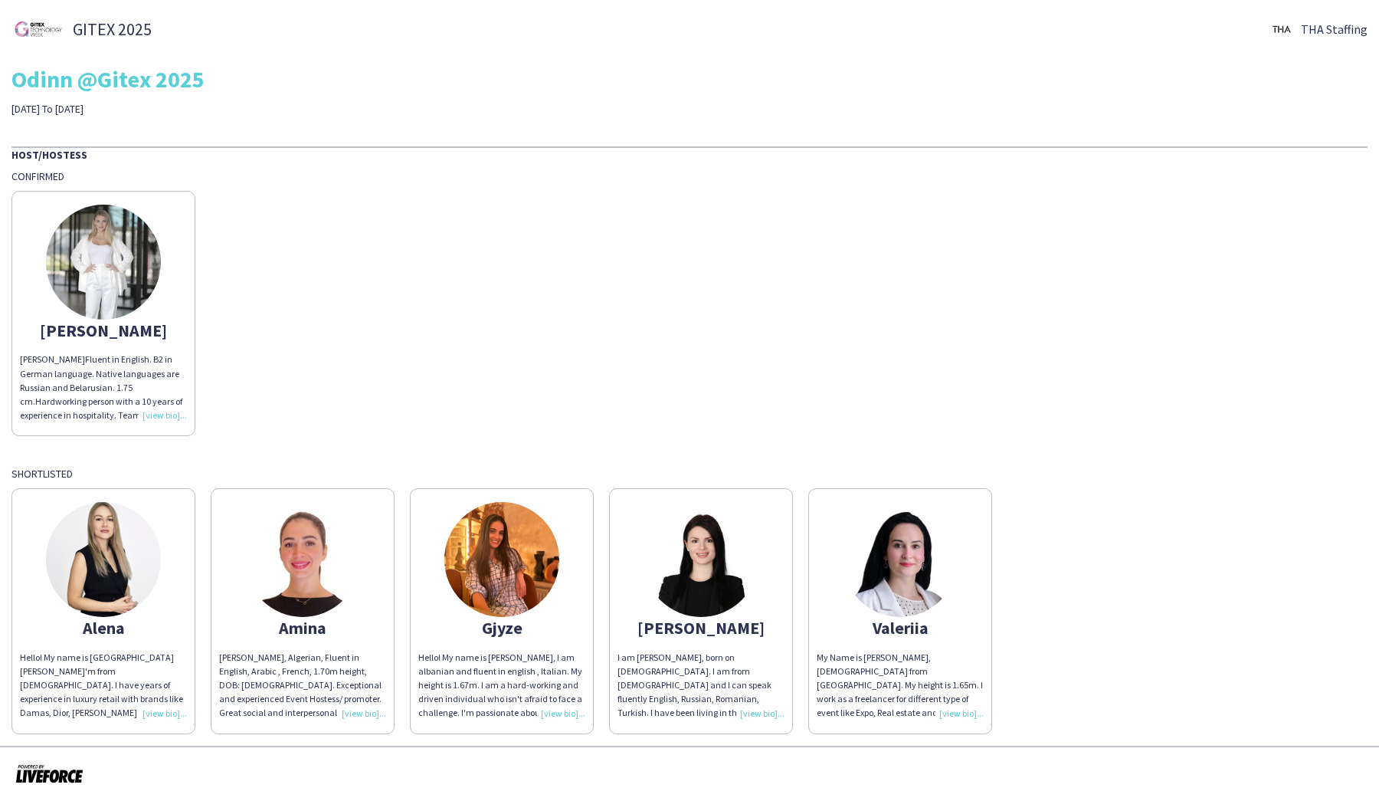
scroll to position [8, 0]
click at [691, 566] on img at bounding box center [701, 560] width 115 height 115
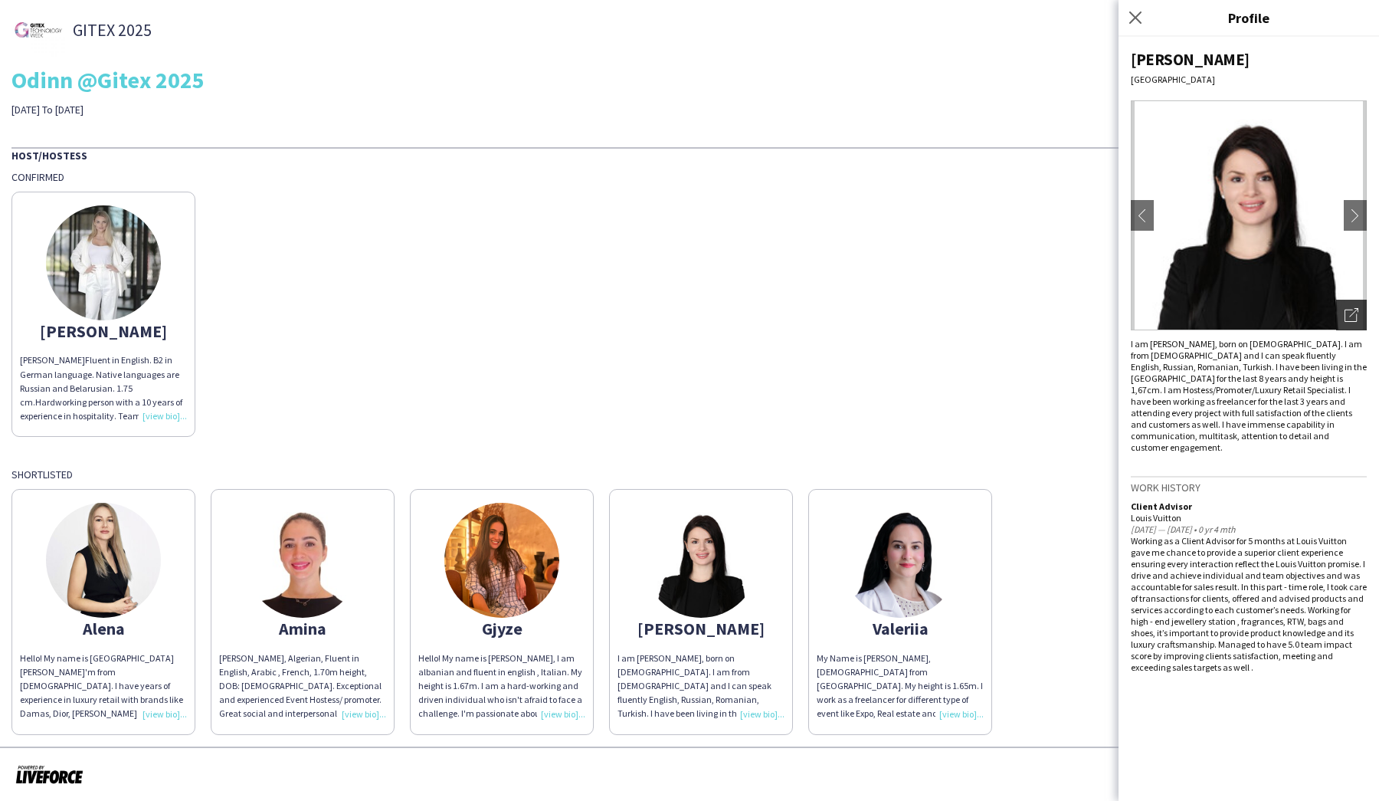
click at [1358, 312] on icon "Open photos pop-in" at bounding box center [1352, 315] width 14 height 14
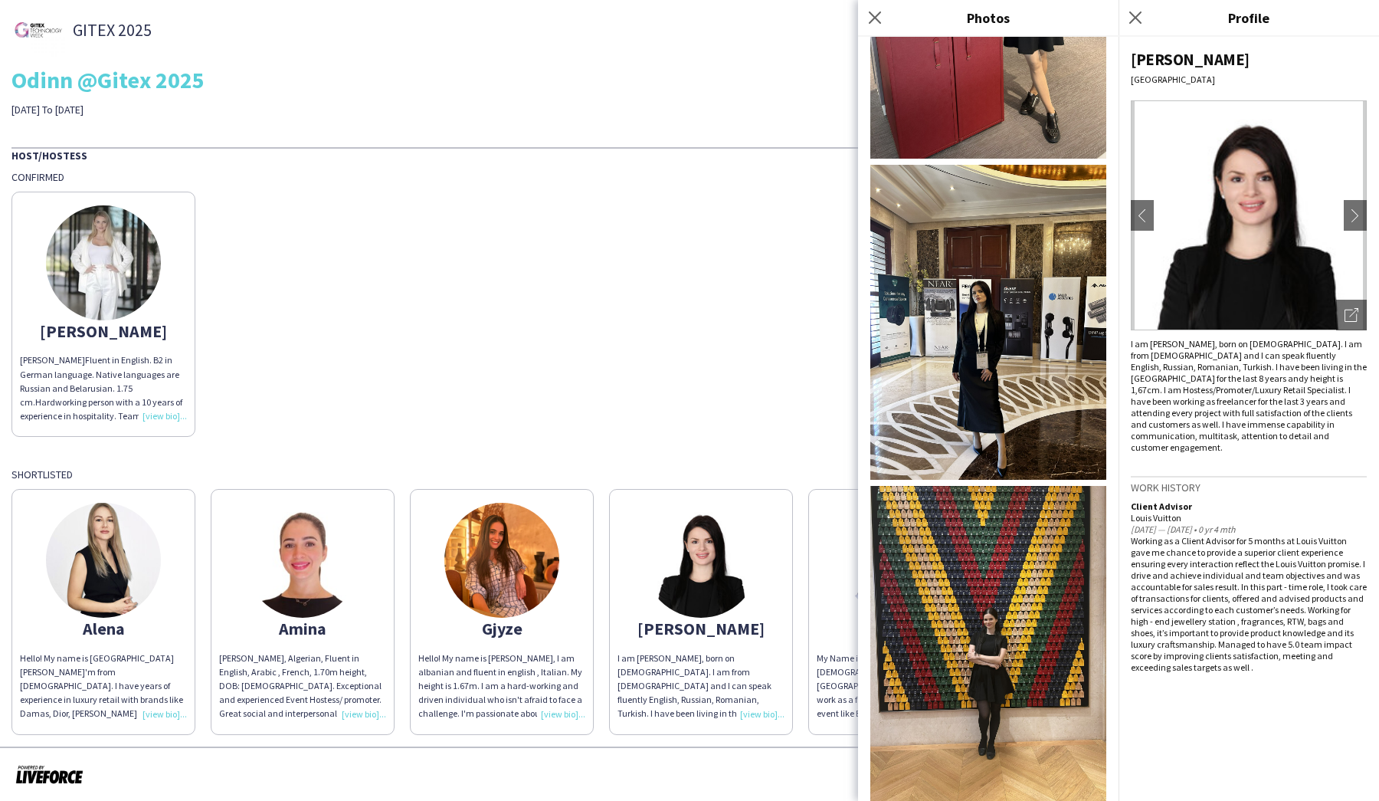
scroll to position [1762, 0]
click at [740, 316] on div "Anna Anna P. Fluent in English. B2 in German language. Native languages are Rus…" at bounding box center [689, 310] width 1356 height 253
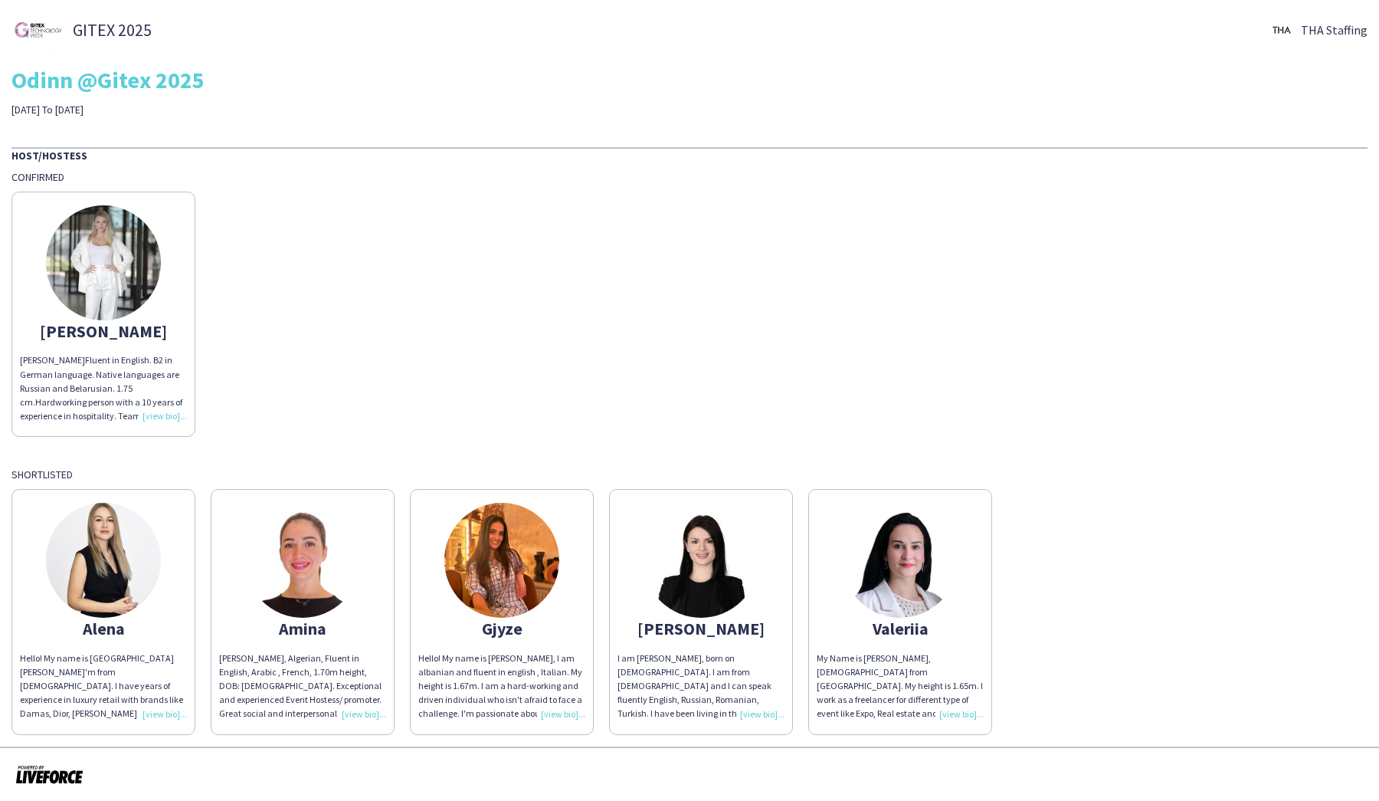
click at [307, 550] on img at bounding box center [302, 560] width 115 height 115
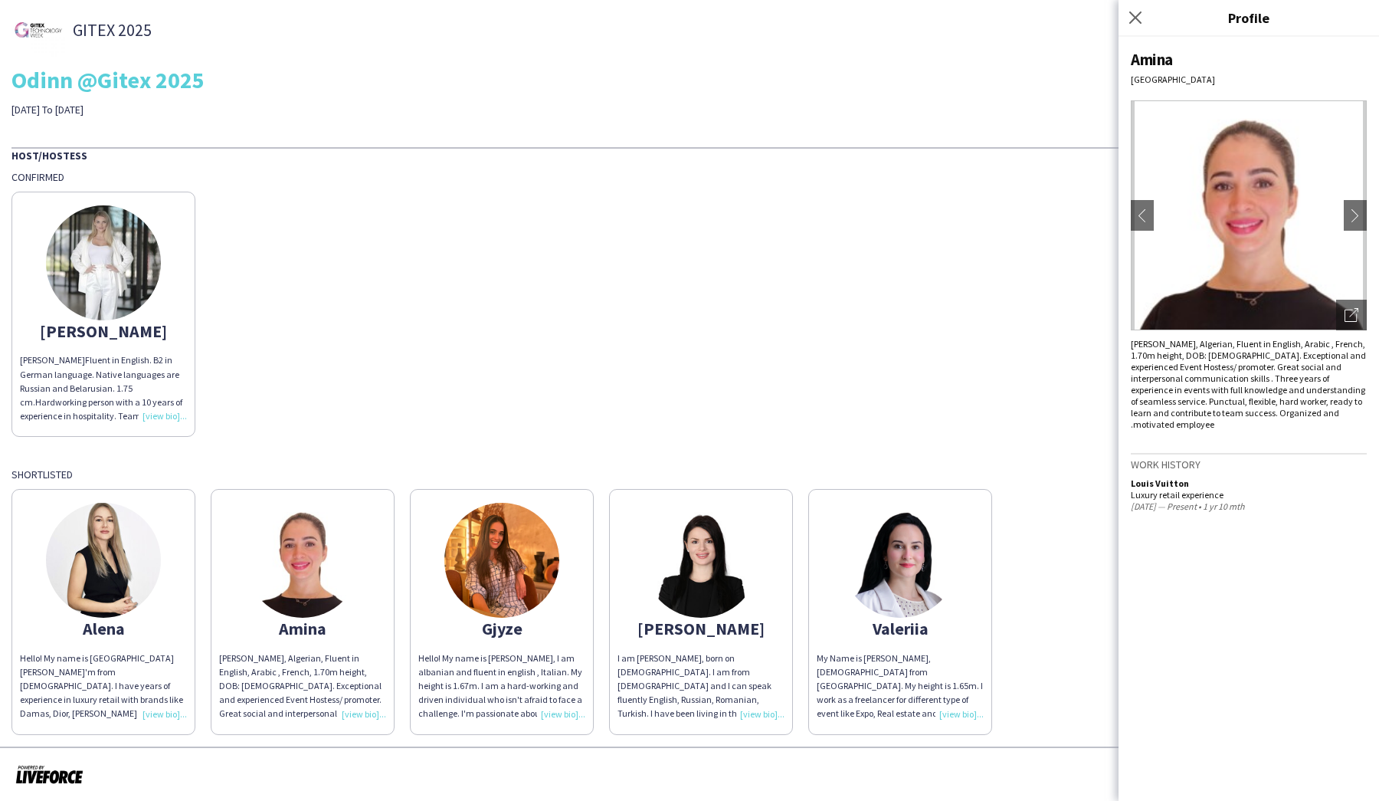
click at [1254, 220] on img at bounding box center [1249, 215] width 236 height 230
click at [1229, 221] on img at bounding box center [1249, 215] width 236 height 230
click at [1352, 308] on icon "Open photos pop-in" at bounding box center [1352, 315] width 14 height 14
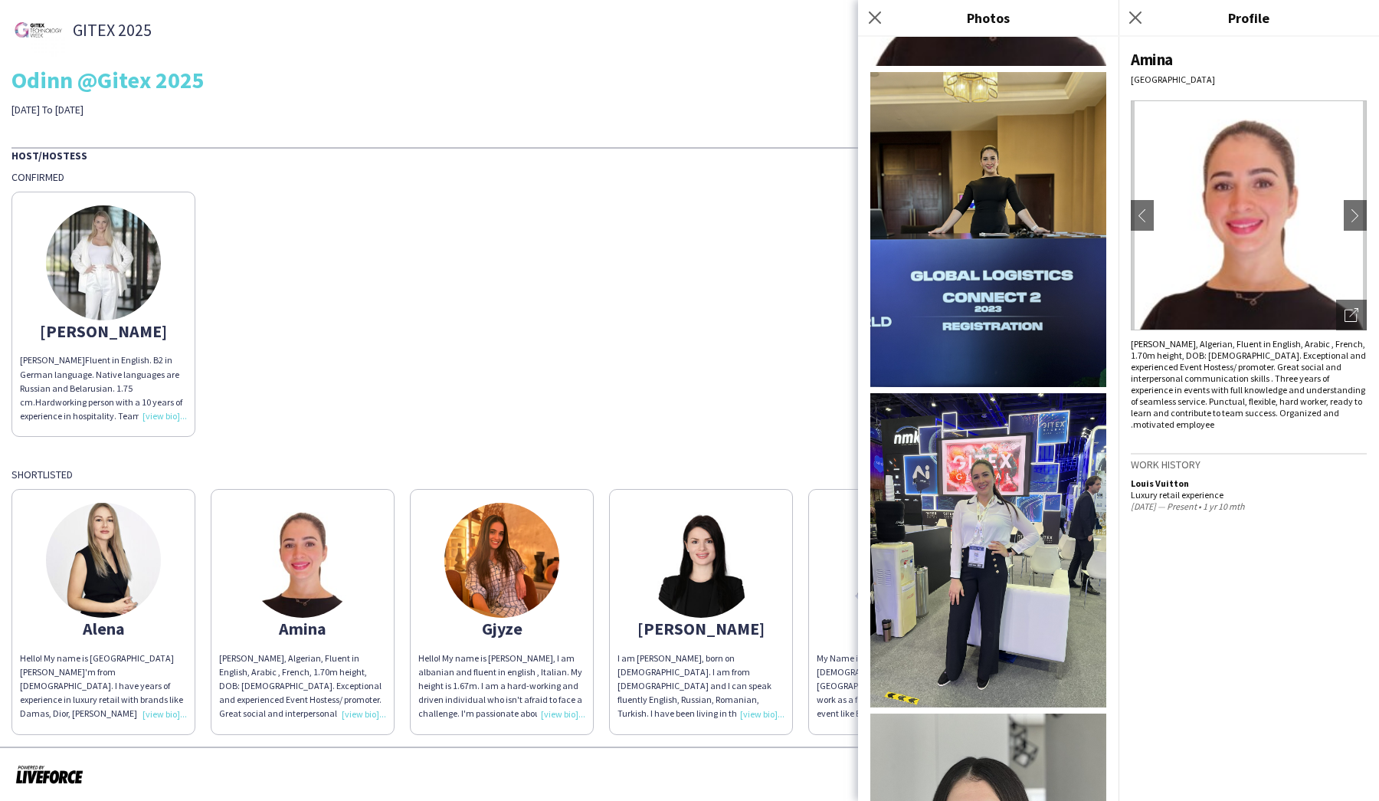
scroll to position [300, 0]
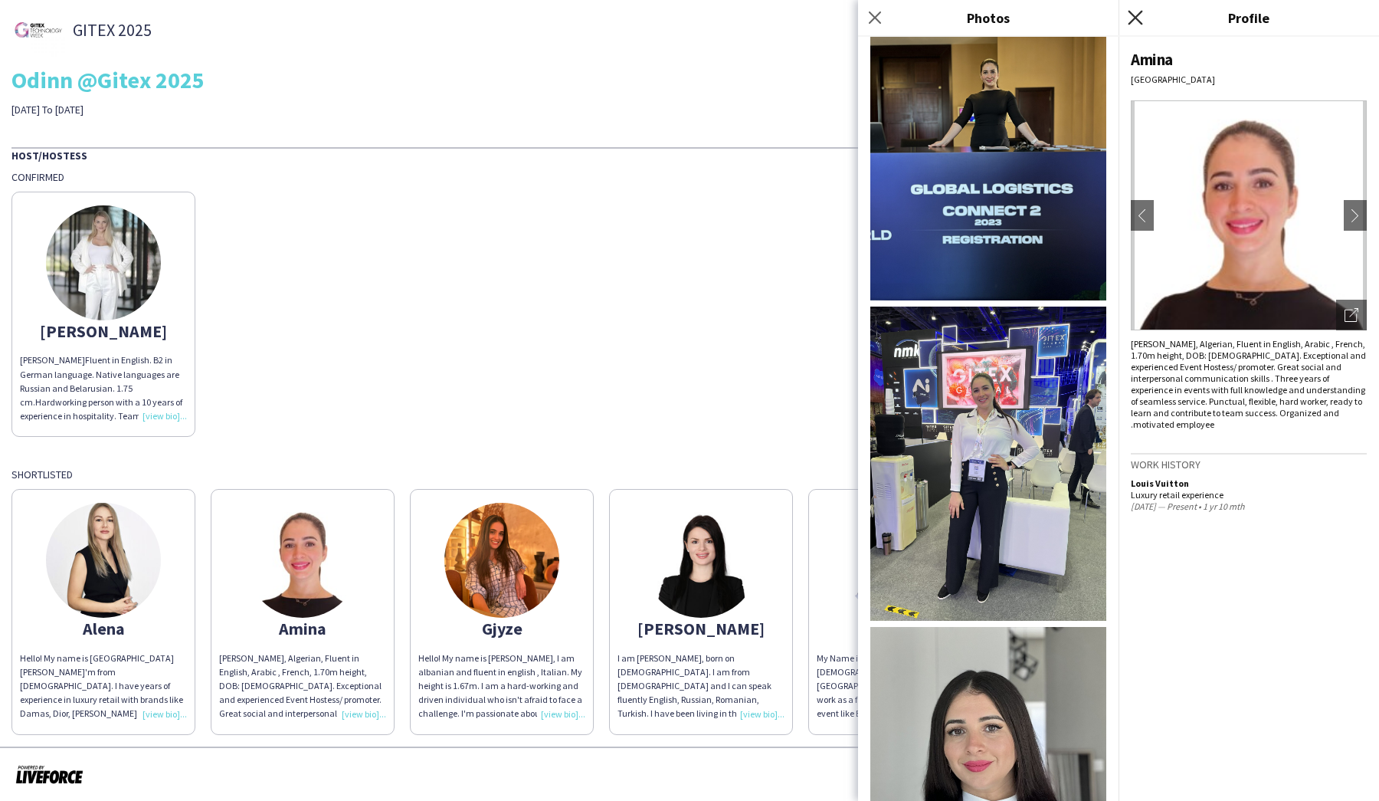
click at [1142, 20] on icon "Close pop-in" at bounding box center [1135, 17] width 15 height 15
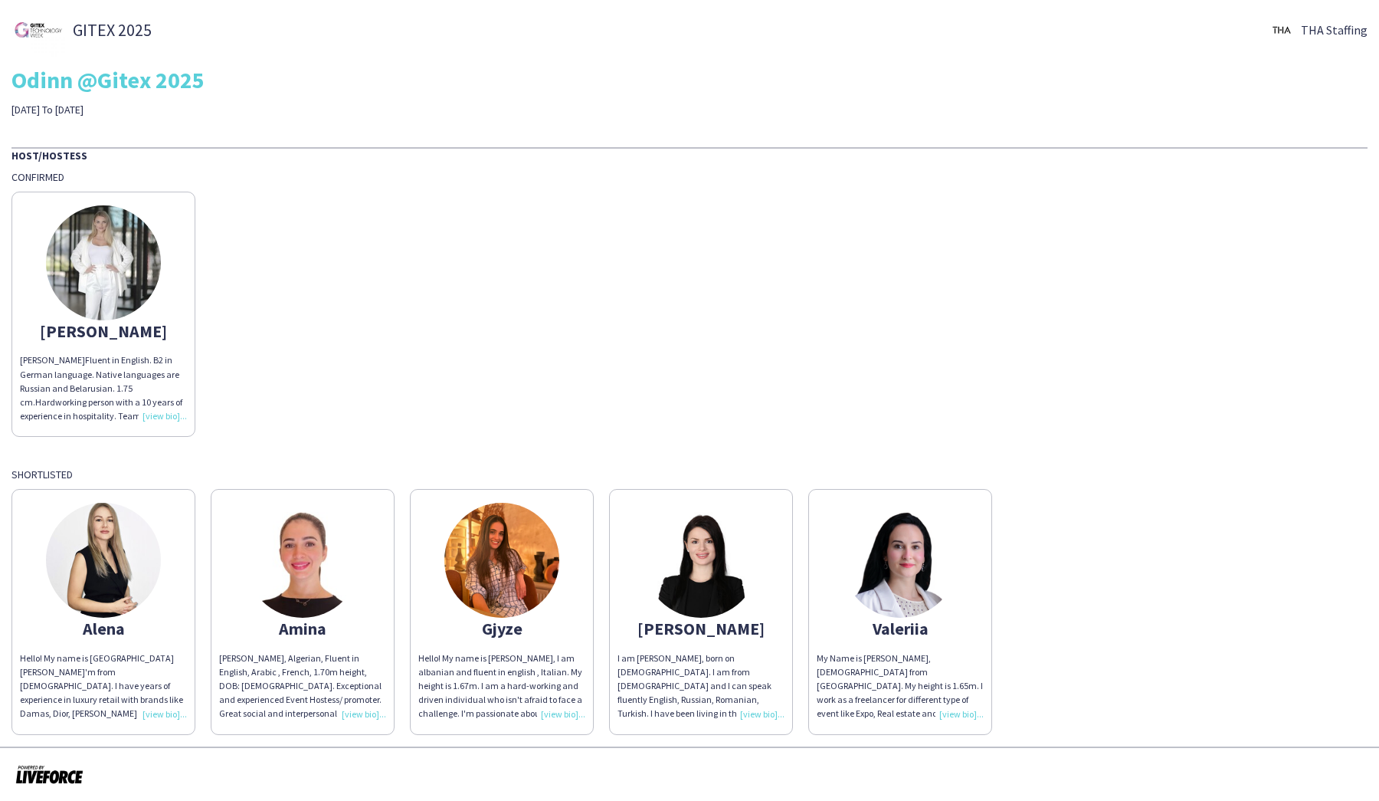
click at [110, 579] on img at bounding box center [103, 560] width 115 height 115
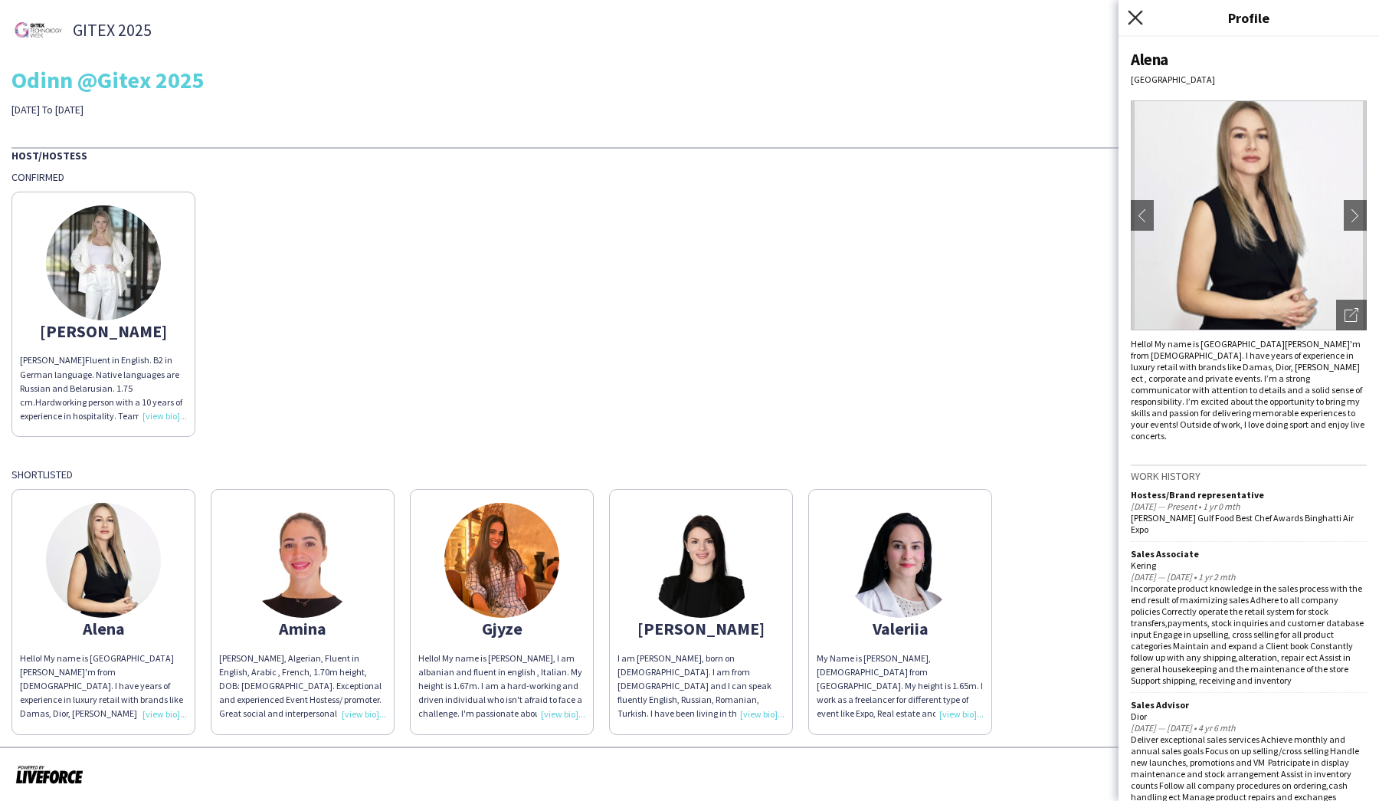
click at [1135, 21] on icon "Close pop-in" at bounding box center [1135, 17] width 15 height 15
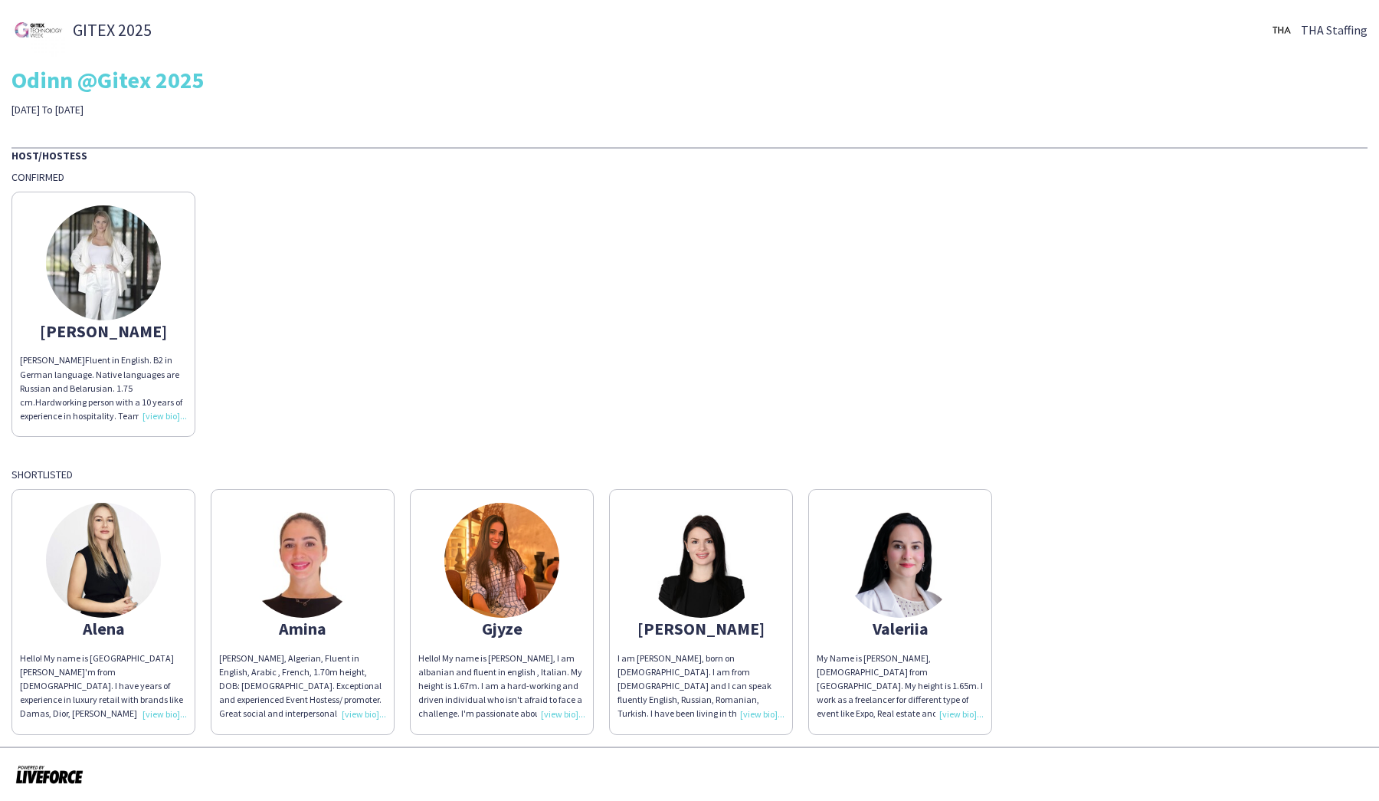
scroll to position [0, 0]
click at [893, 621] on div "Valeriia" at bounding box center [900, 628] width 167 height 14
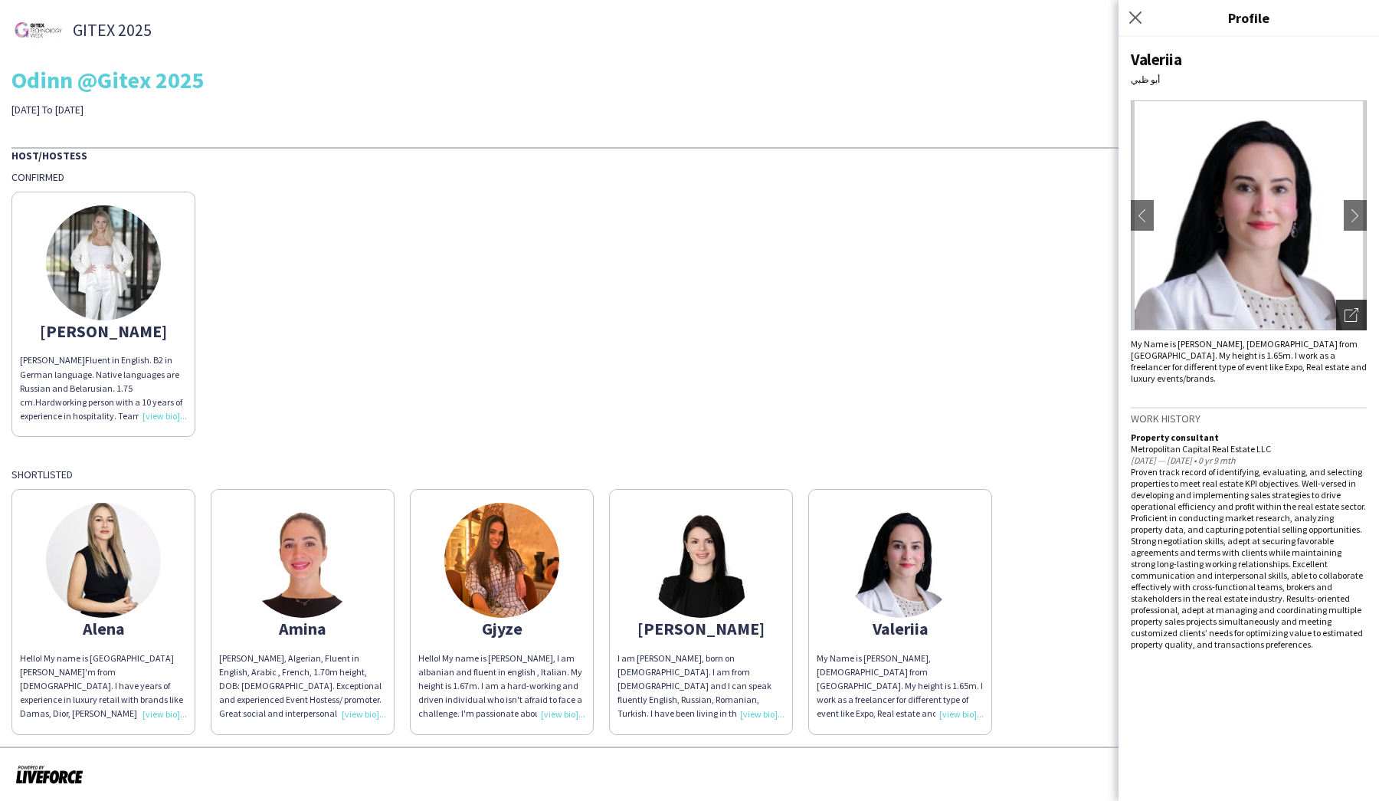
click at [1343, 314] on div "Open photos pop-in" at bounding box center [1351, 315] width 31 height 31
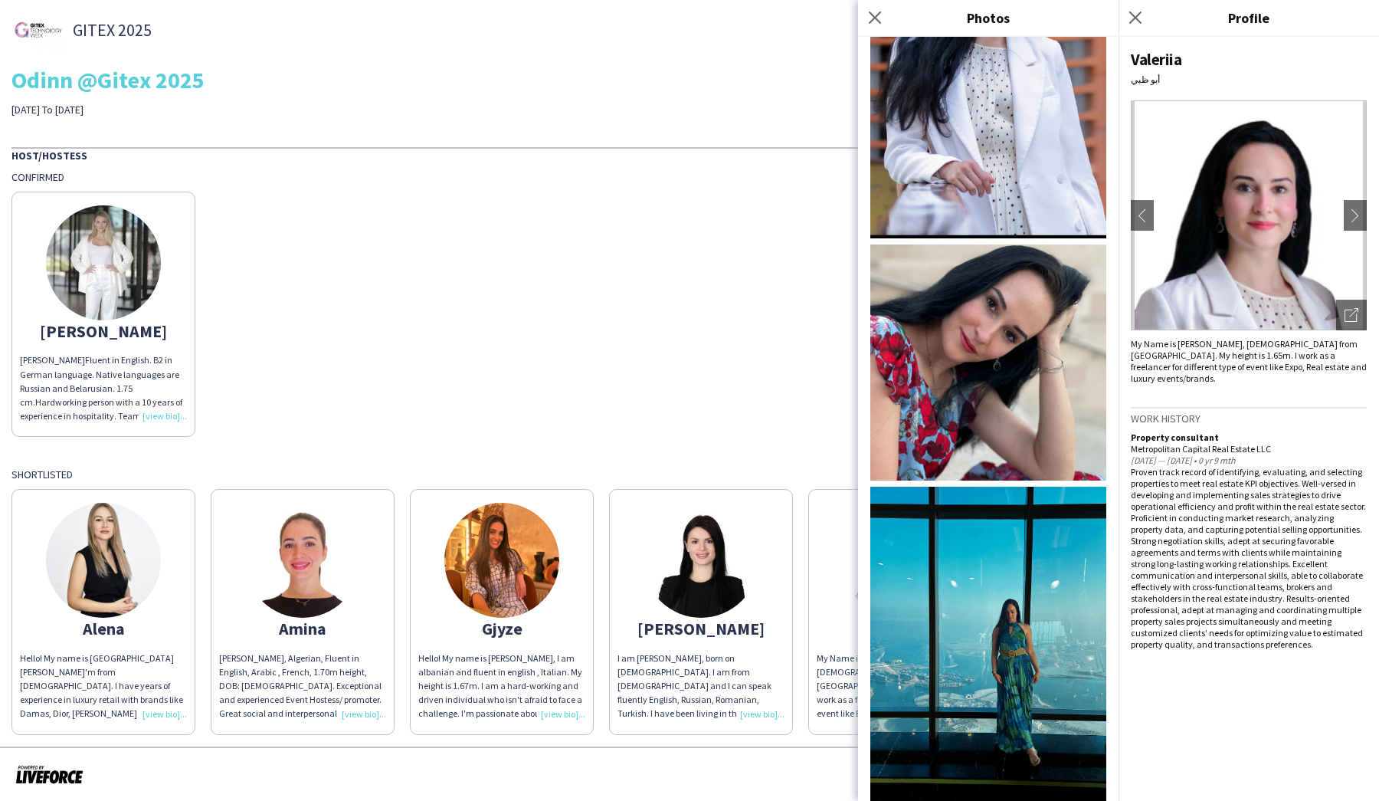
scroll to position [394, 0]
click at [1142, 19] on icon "Close pop-in" at bounding box center [1135, 17] width 15 height 15
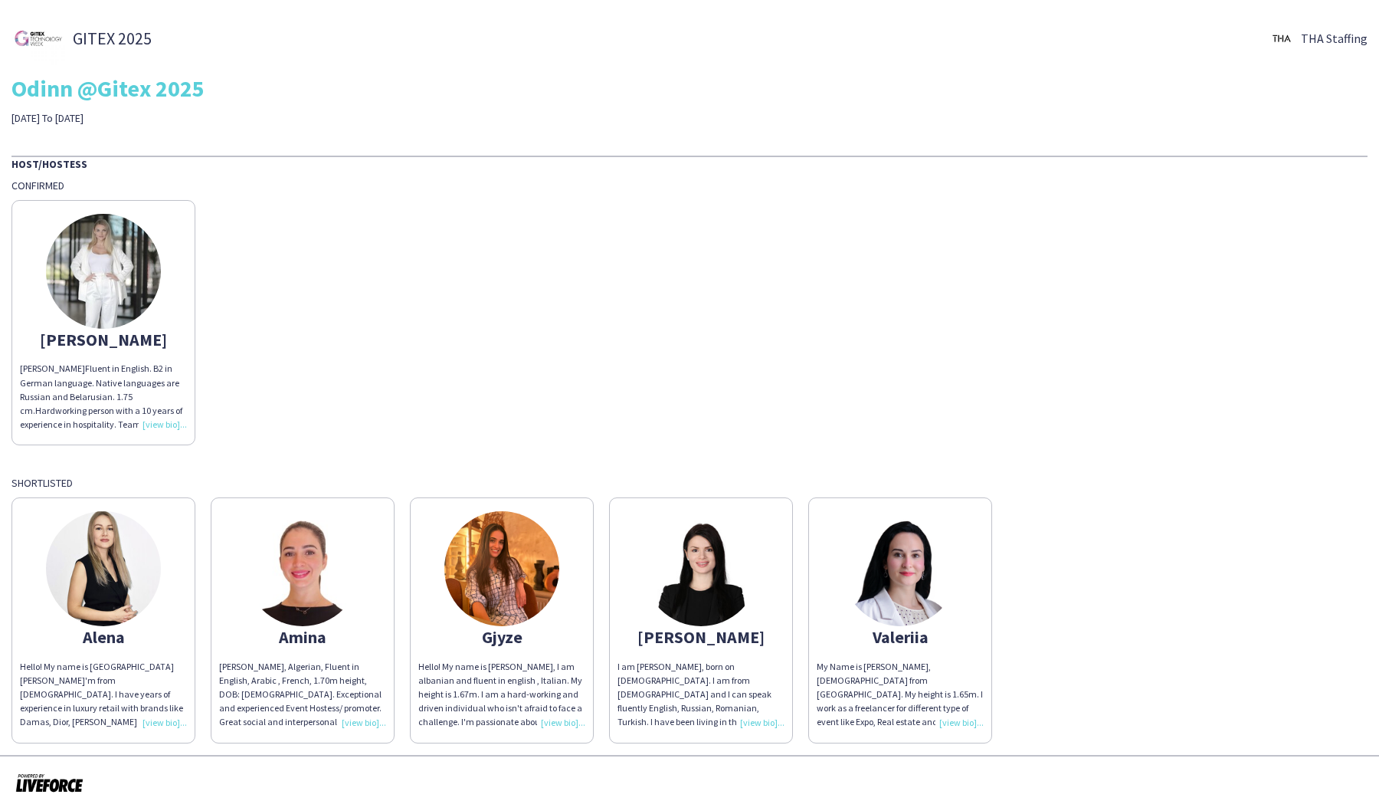
scroll to position [0, 0]
click at [121, 264] on img at bounding box center [103, 271] width 115 height 115
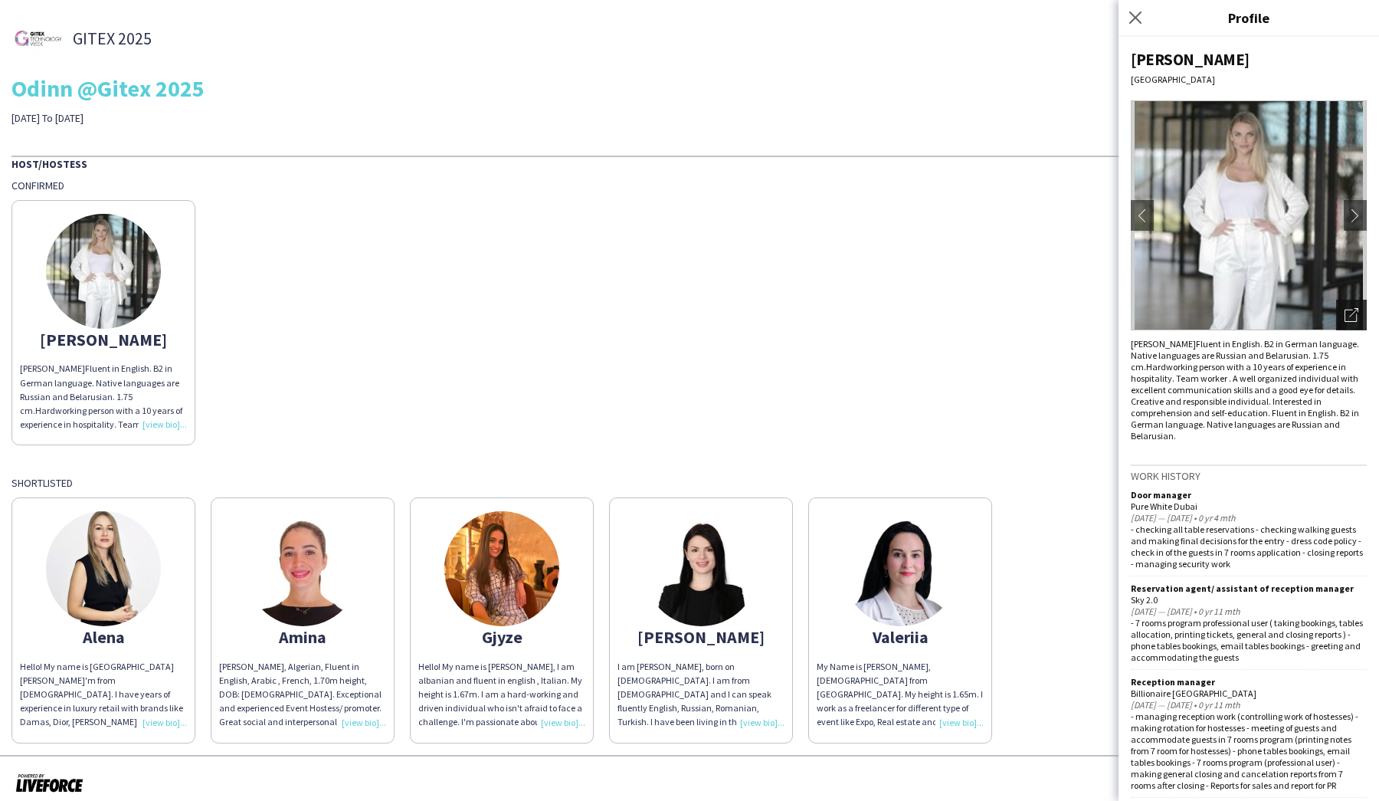
click at [1356, 323] on div "Open photos pop-in" at bounding box center [1351, 315] width 31 height 31
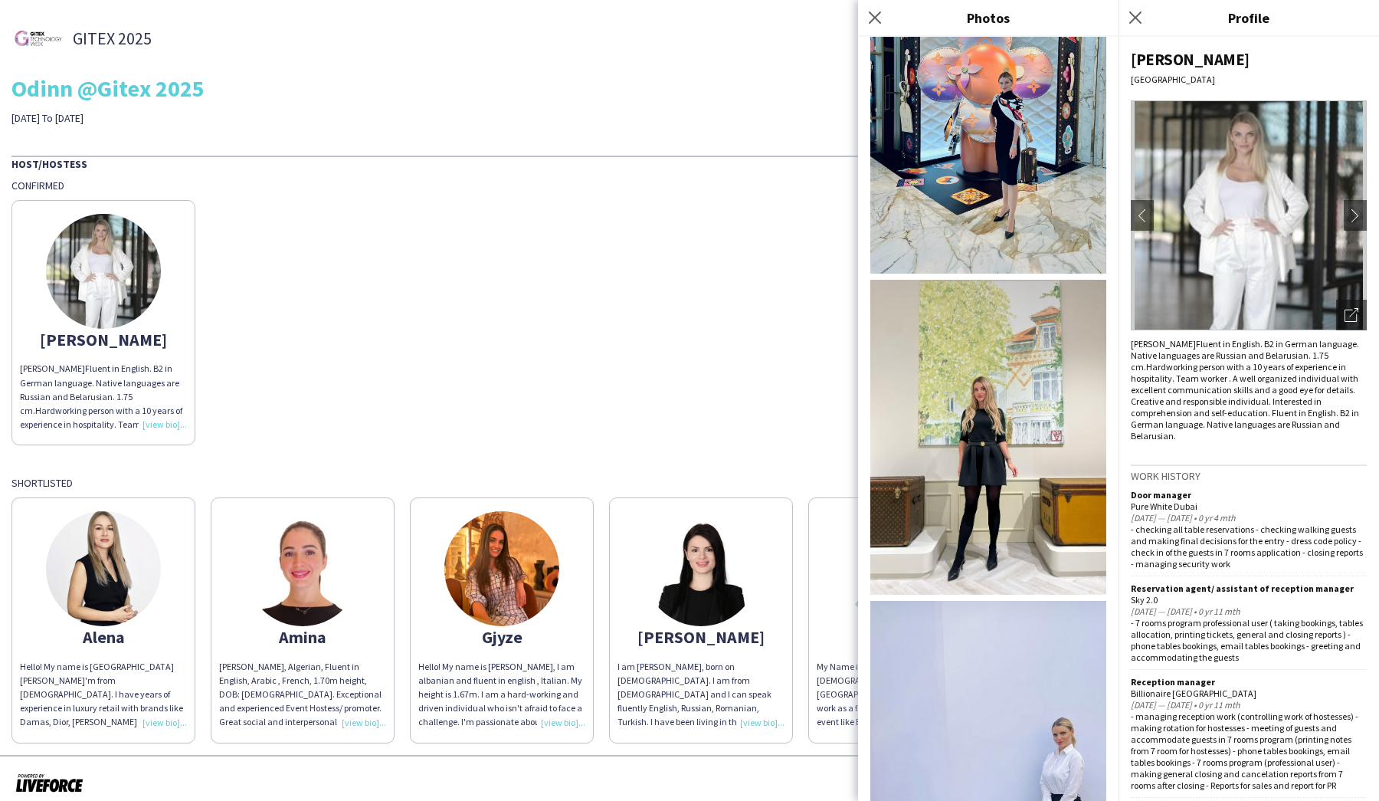
scroll to position [1159, 0]
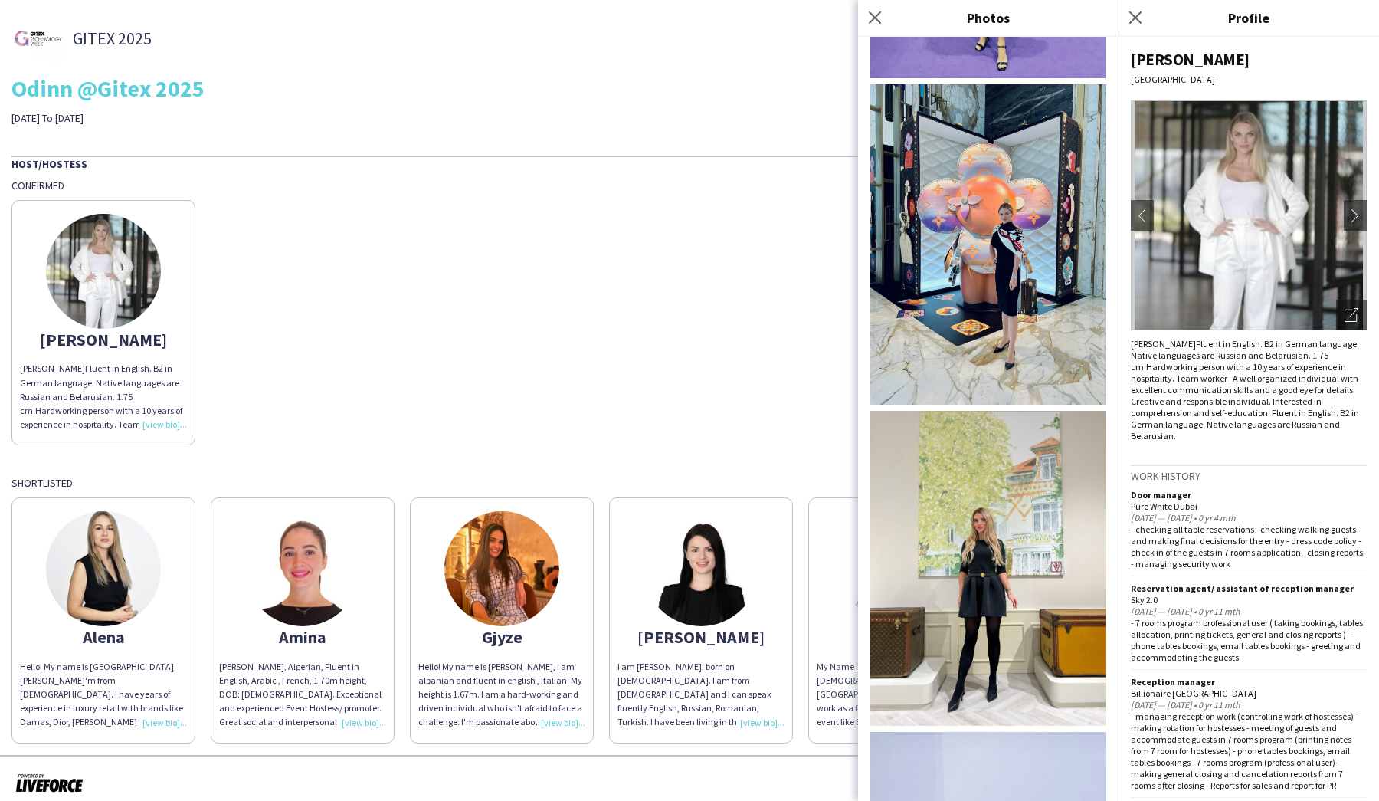
click at [983, 578] on img at bounding box center [988, 568] width 236 height 315
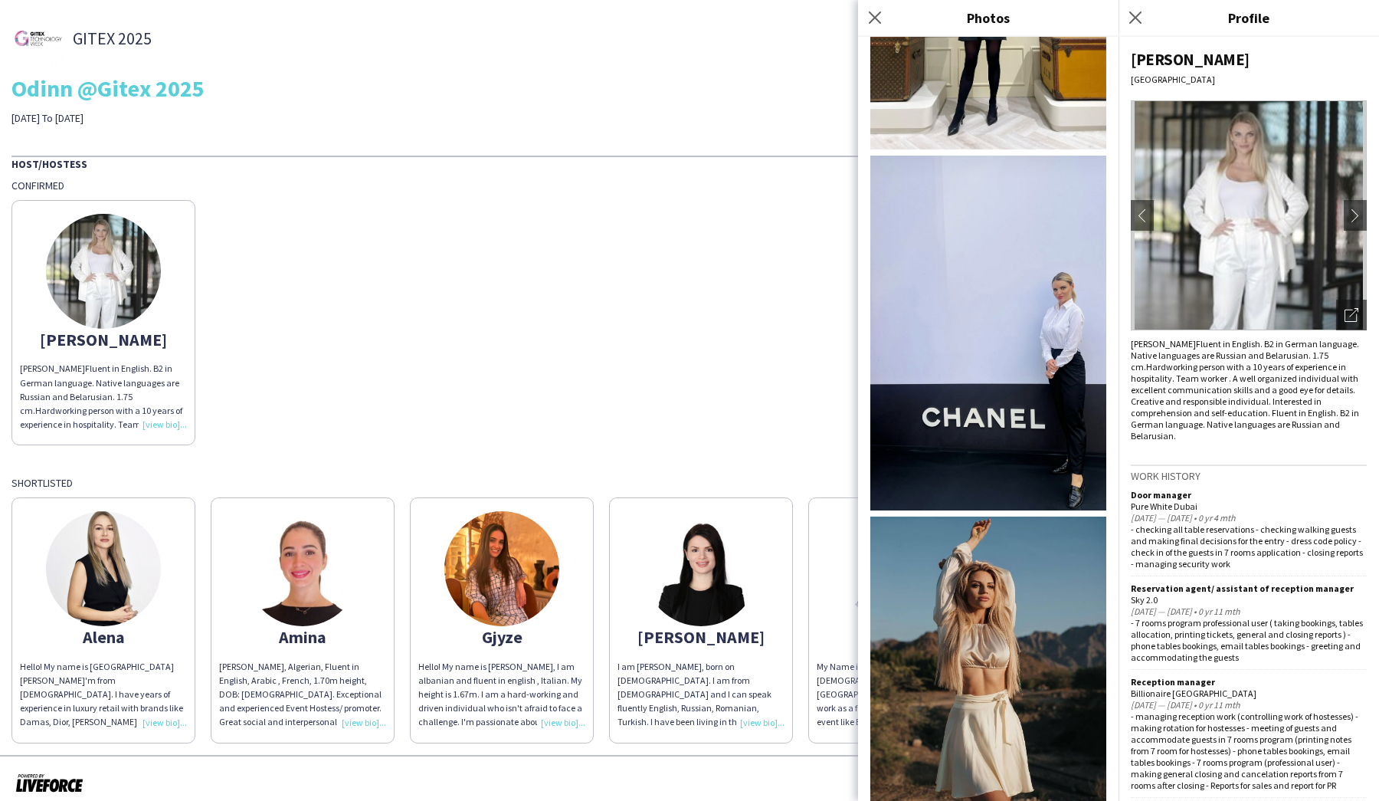
scroll to position [1735, 0]
click at [1060, 346] on img at bounding box center [988, 333] width 236 height 355
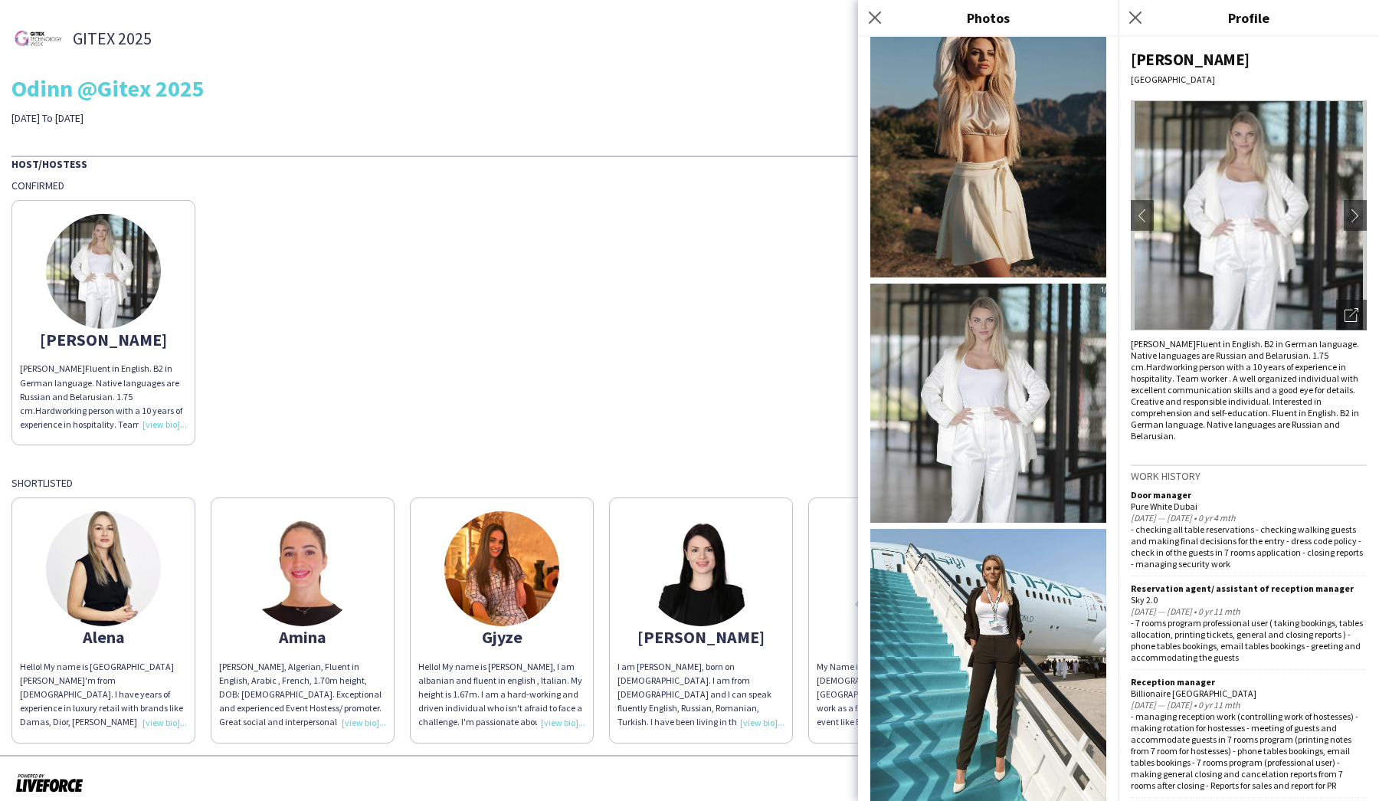
scroll to position [2268, 0]
click at [962, 441] on img at bounding box center [988, 402] width 236 height 239
click at [992, 690] on img at bounding box center [988, 665] width 236 height 272
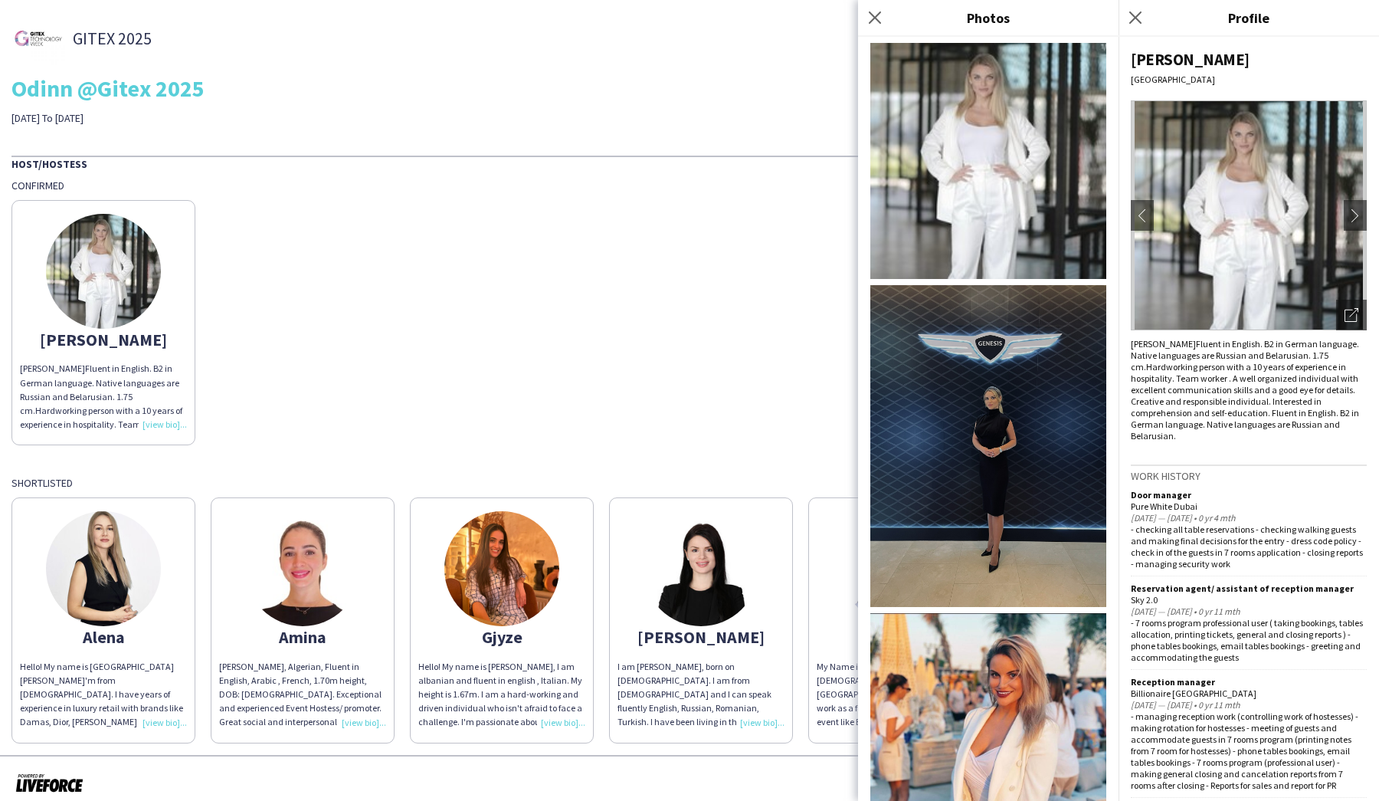
scroll to position [0, 0]
click at [595, 329] on div "Anna Anna P. Fluent in English. B2 in German language. Native languages are Rus…" at bounding box center [689, 318] width 1356 height 253
